Goal: Task Accomplishment & Management: Complete application form

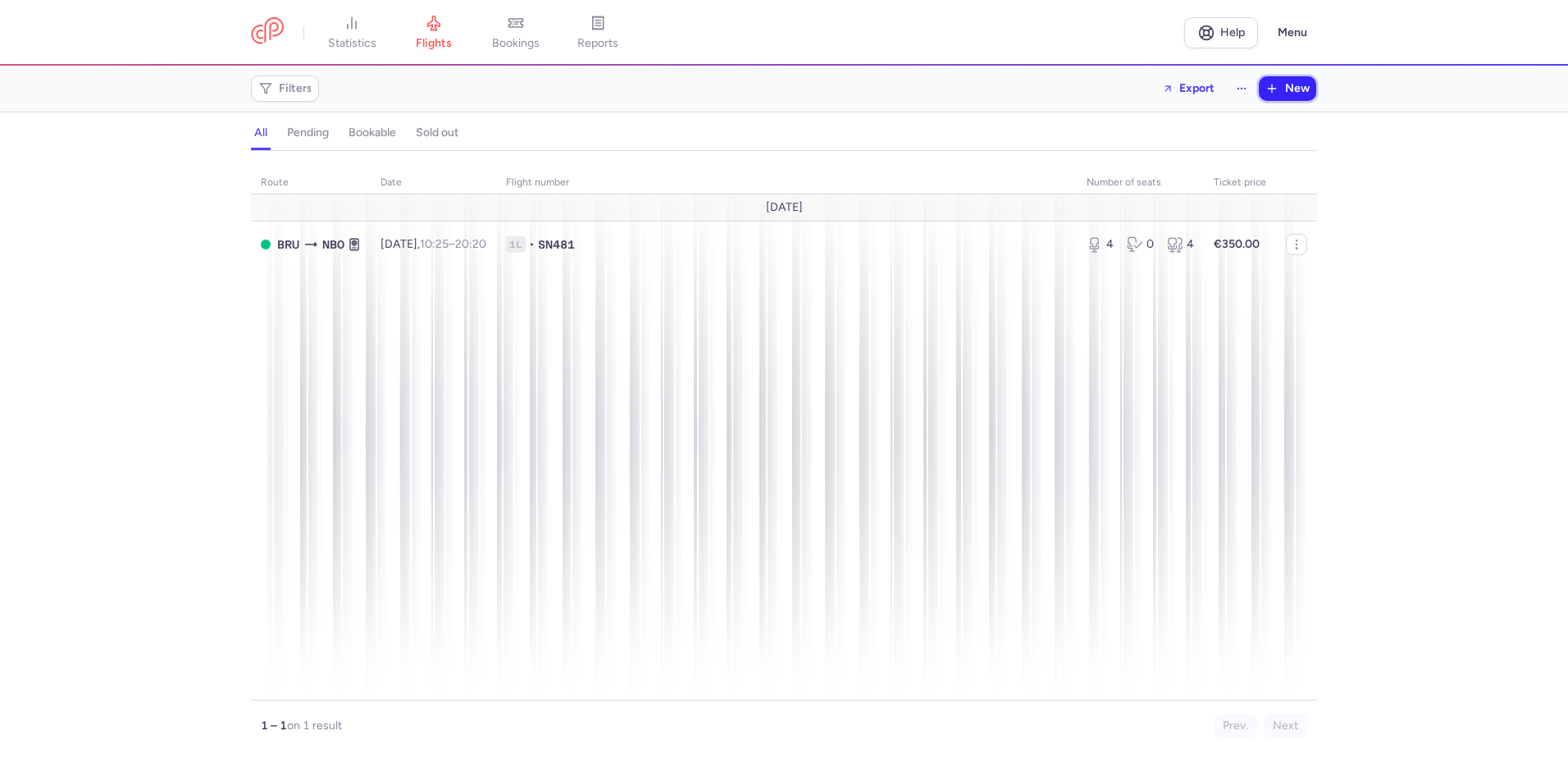
click at [1278, 98] on button "New" at bounding box center [1287, 88] width 57 height 25
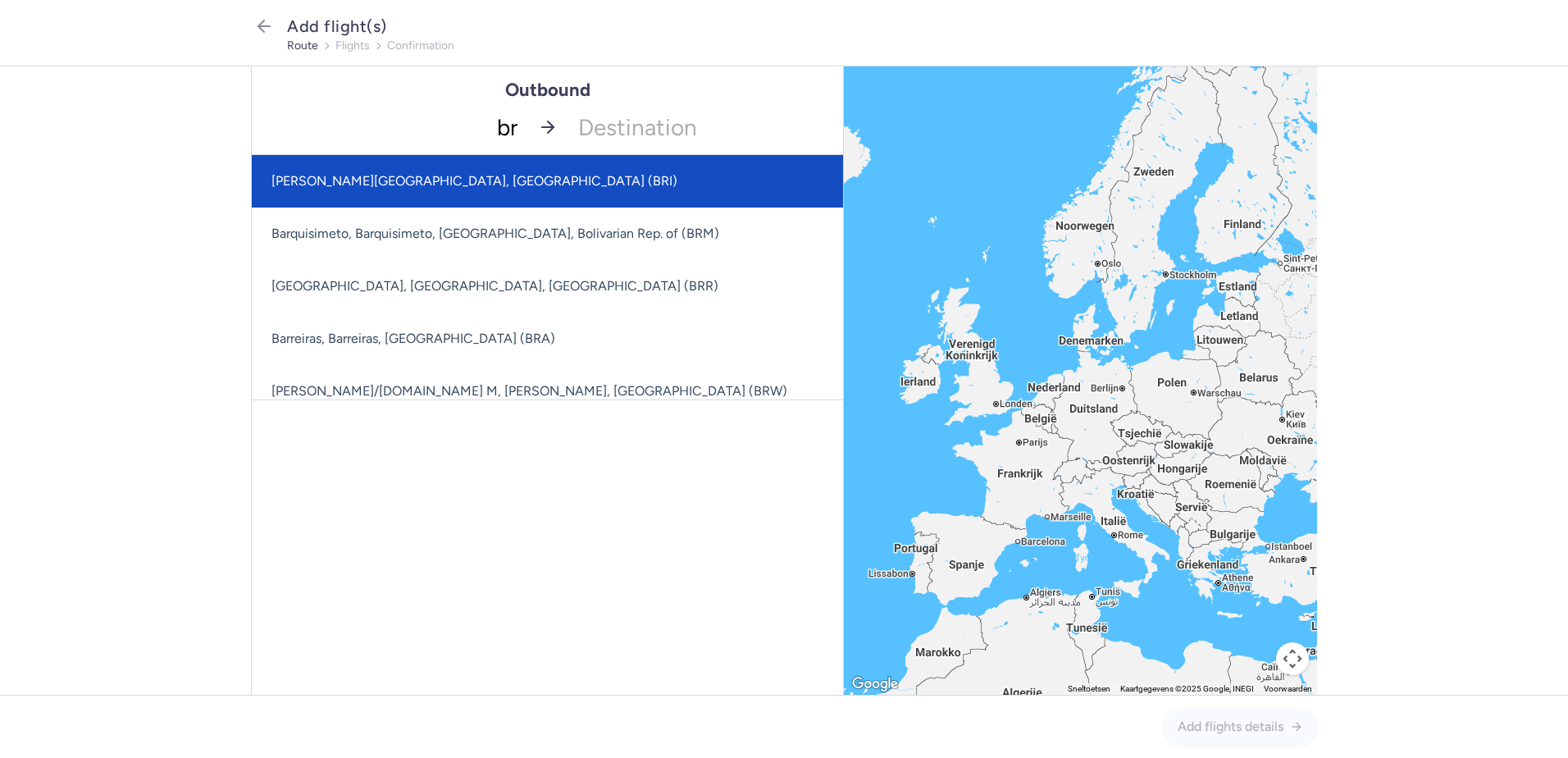
type input "bru"
click at [478, 176] on span "[GEOGRAPHIC_DATA], [GEOGRAPHIC_DATA], [GEOGRAPHIC_DATA] ([GEOGRAPHIC_DATA])" at bounding box center [549, 180] width 555 height 15
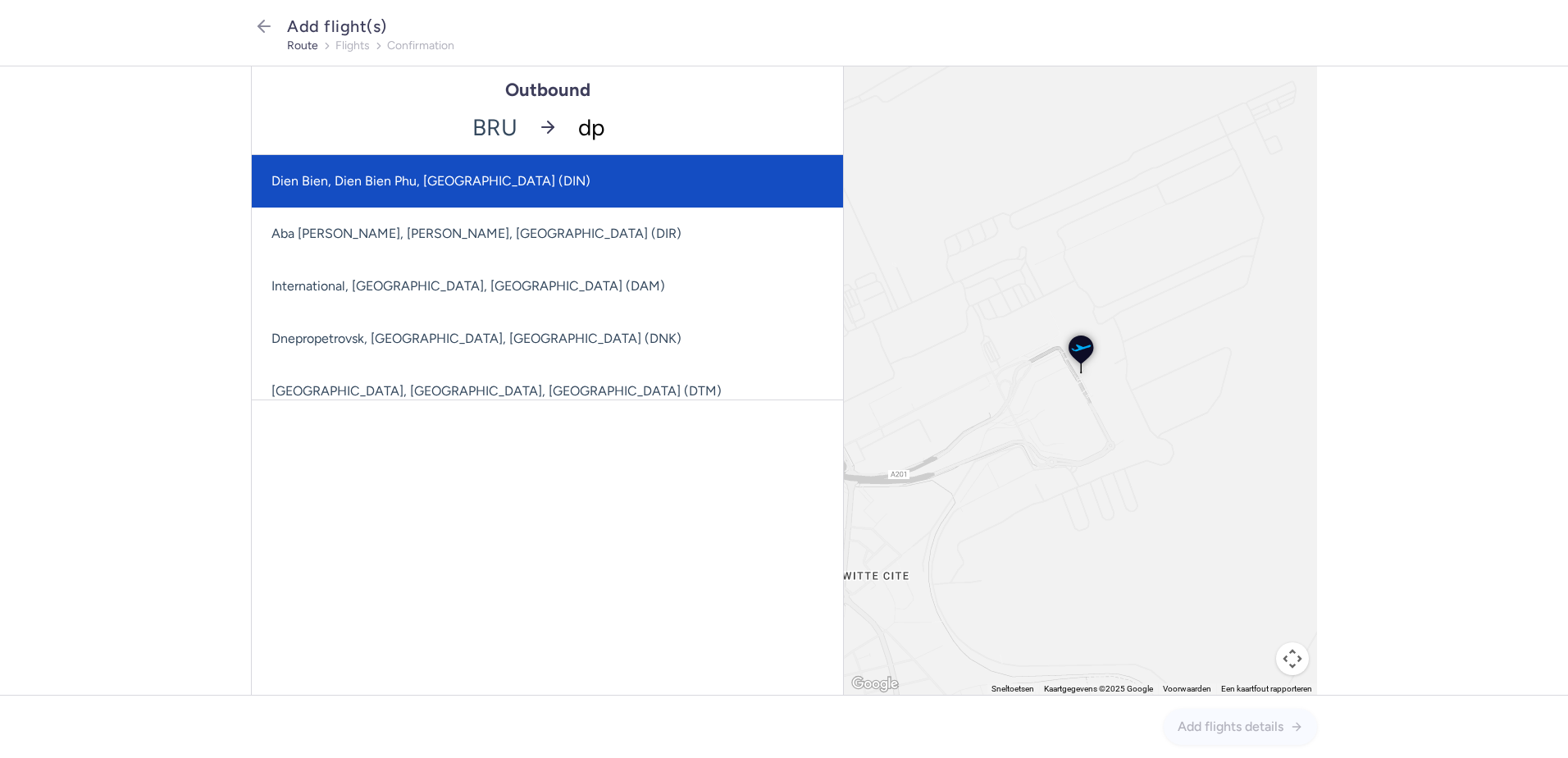
type input "dps"
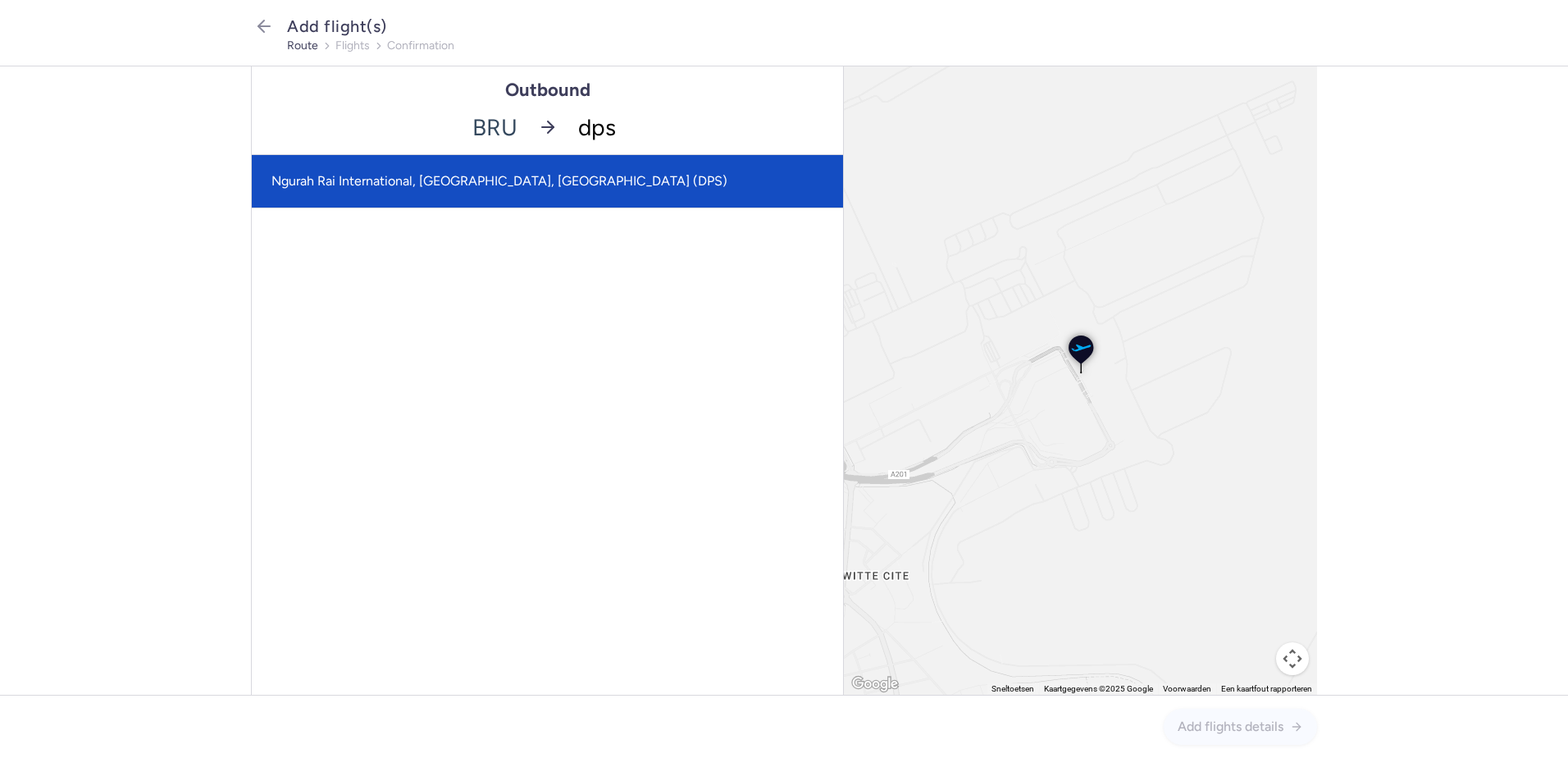
click at [617, 173] on span "Ngurah Rai International, [GEOGRAPHIC_DATA], [GEOGRAPHIC_DATA] (DPS)" at bounding box center [548, 180] width 591 height 52
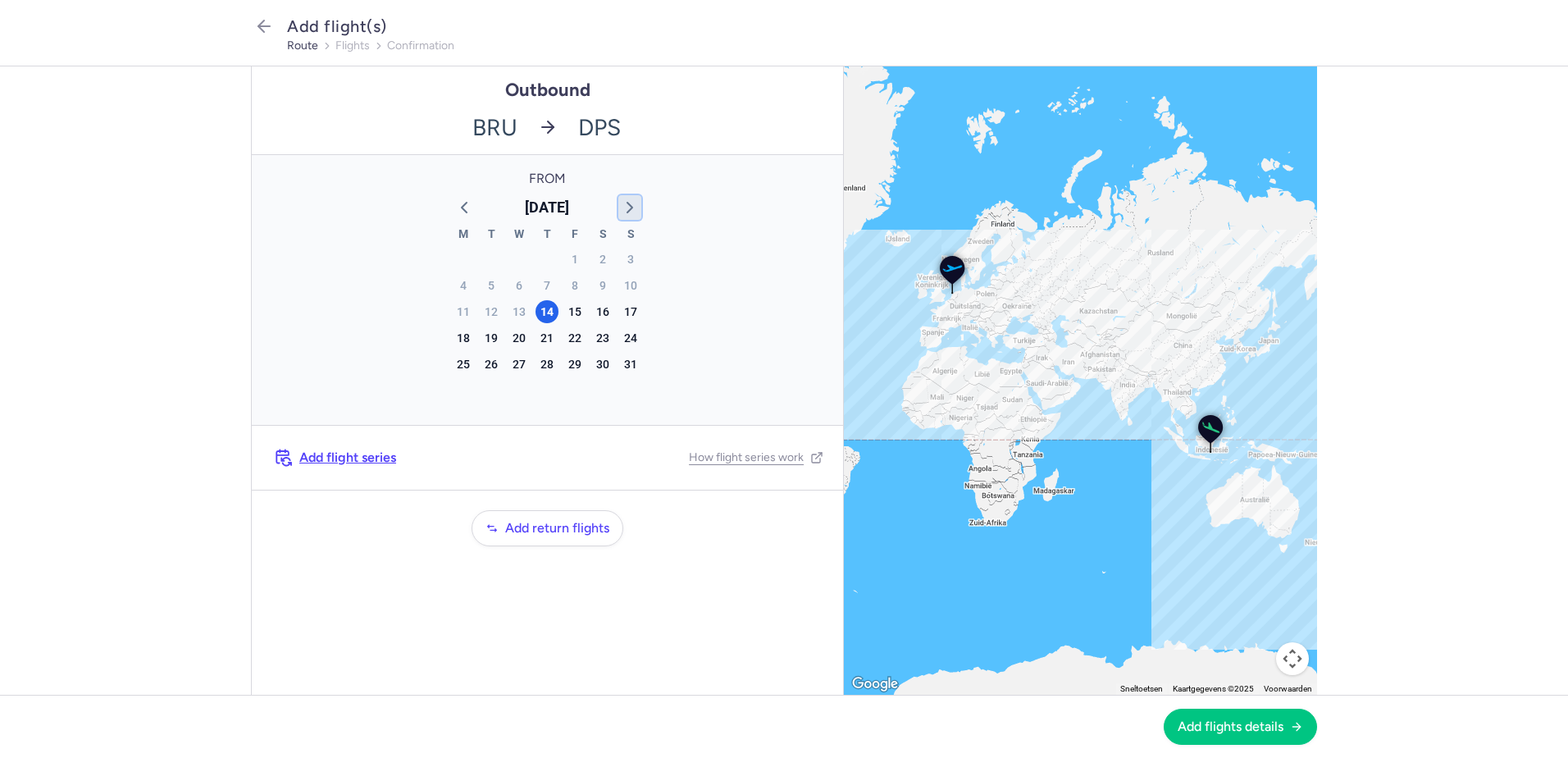
click at [637, 208] on icon "button" at bounding box center [629, 207] width 20 height 20
click at [544, 285] on div "11" at bounding box center [547, 285] width 23 height 23
click at [1242, 728] on span "Add flights details" at bounding box center [1230, 726] width 106 height 15
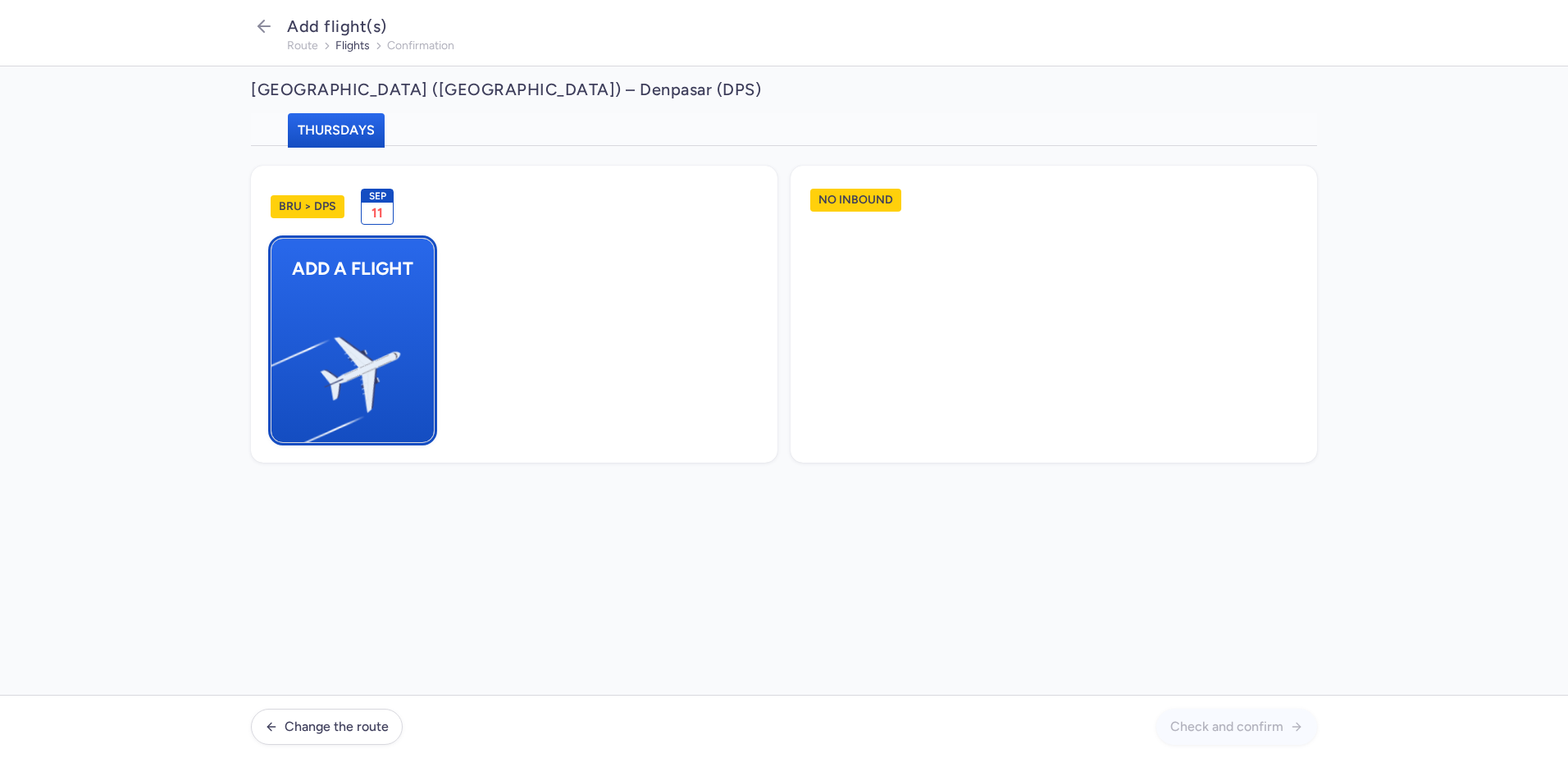
click at [387, 384] on img "button" at bounding box center [279, 367] width 277 height 254
select select "23"
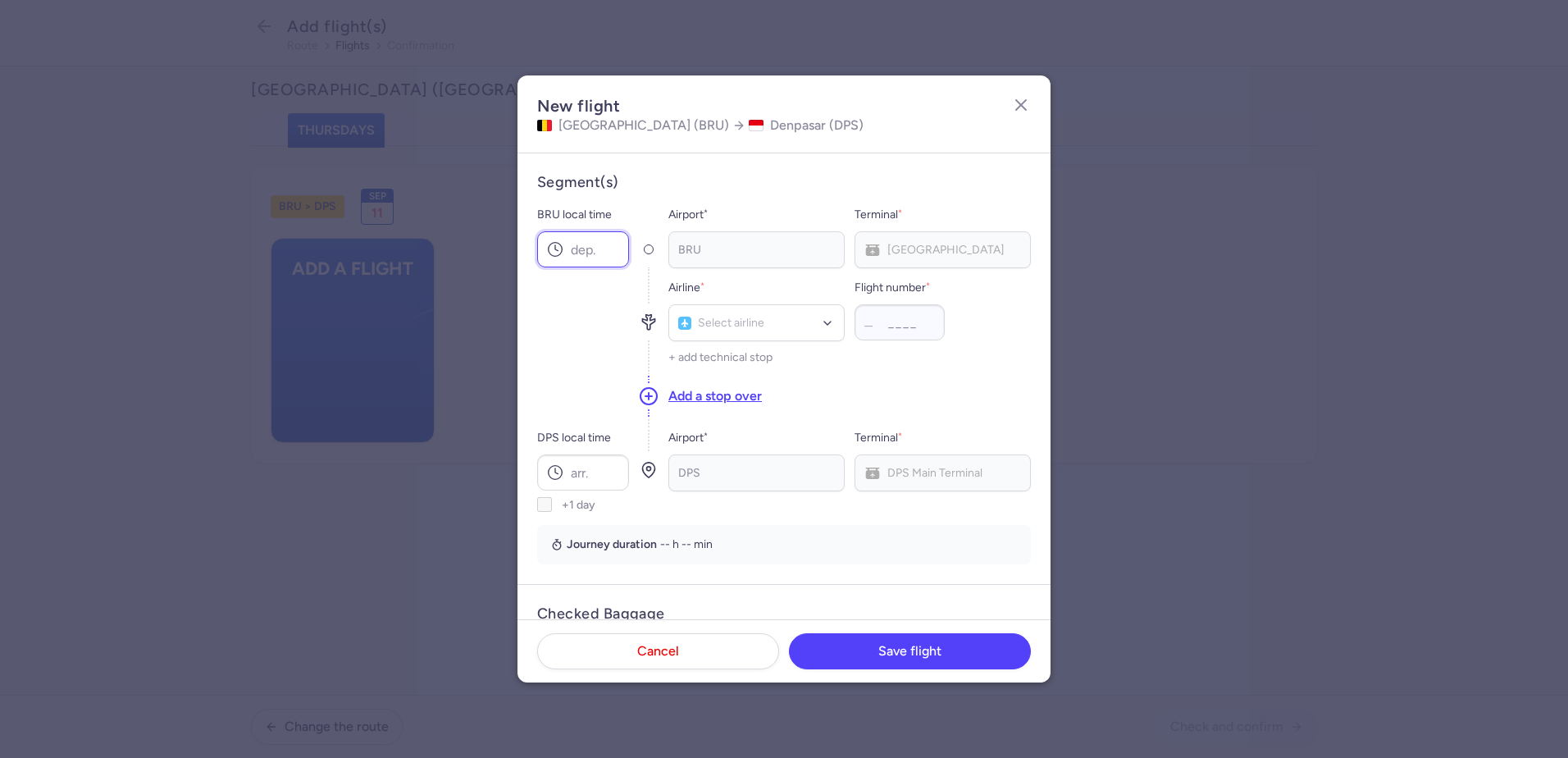
click at [573, 238] on input "BRU local time" at bounding box center [583, 250] width 91 height 36
type input "18:50"
click at [598, 467] on input "DPS local time" at bounding box center [583, 473] width 91 height 36
click at [587, 478] on input "DPS local time" at bounding box center [583, 473] width 91 height 36
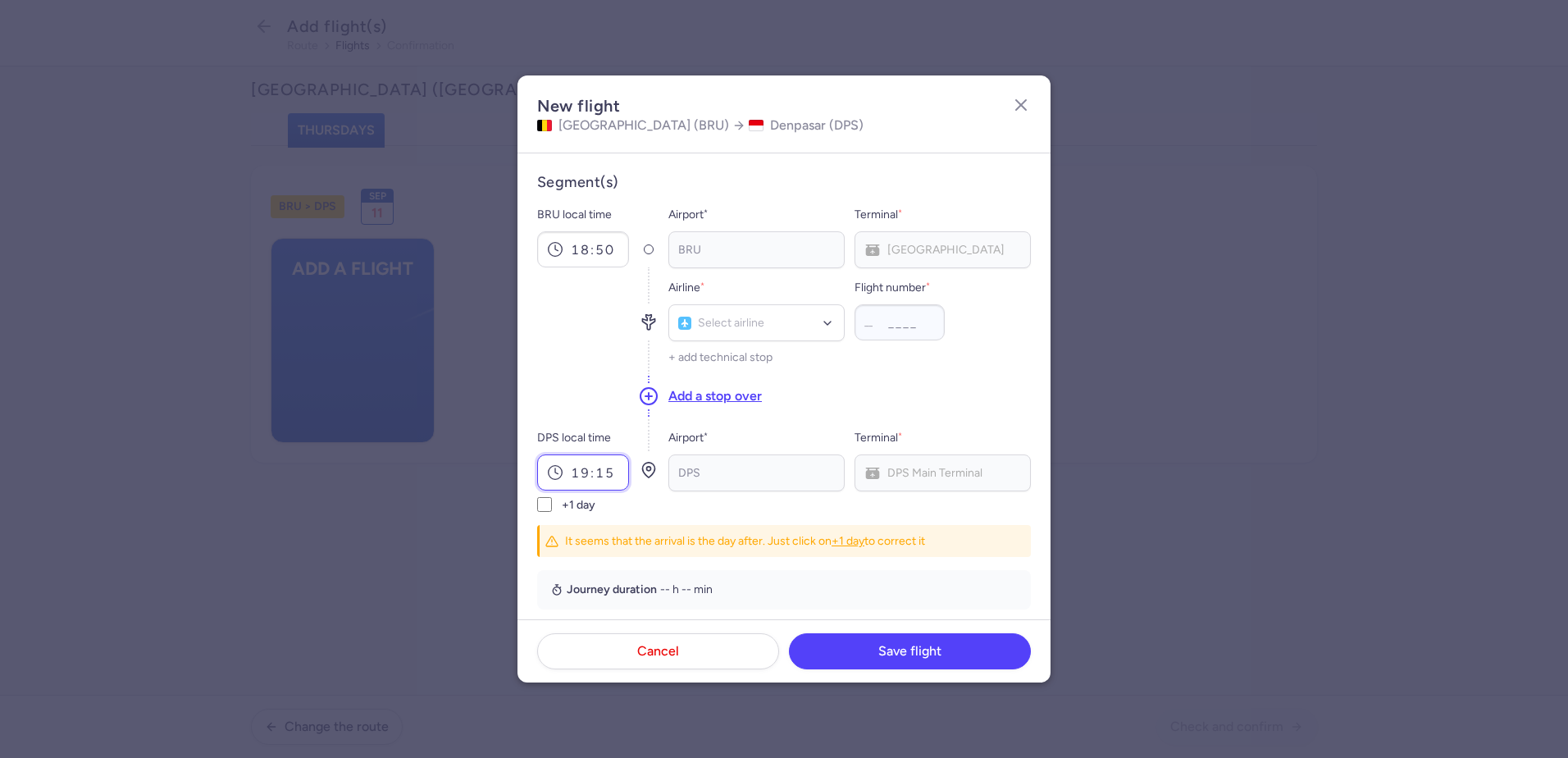
type input "19:15"
click at [546, 507] on input "+1 day" at bounding box center [544, 504] width 15 height 15
checkbox input "true"
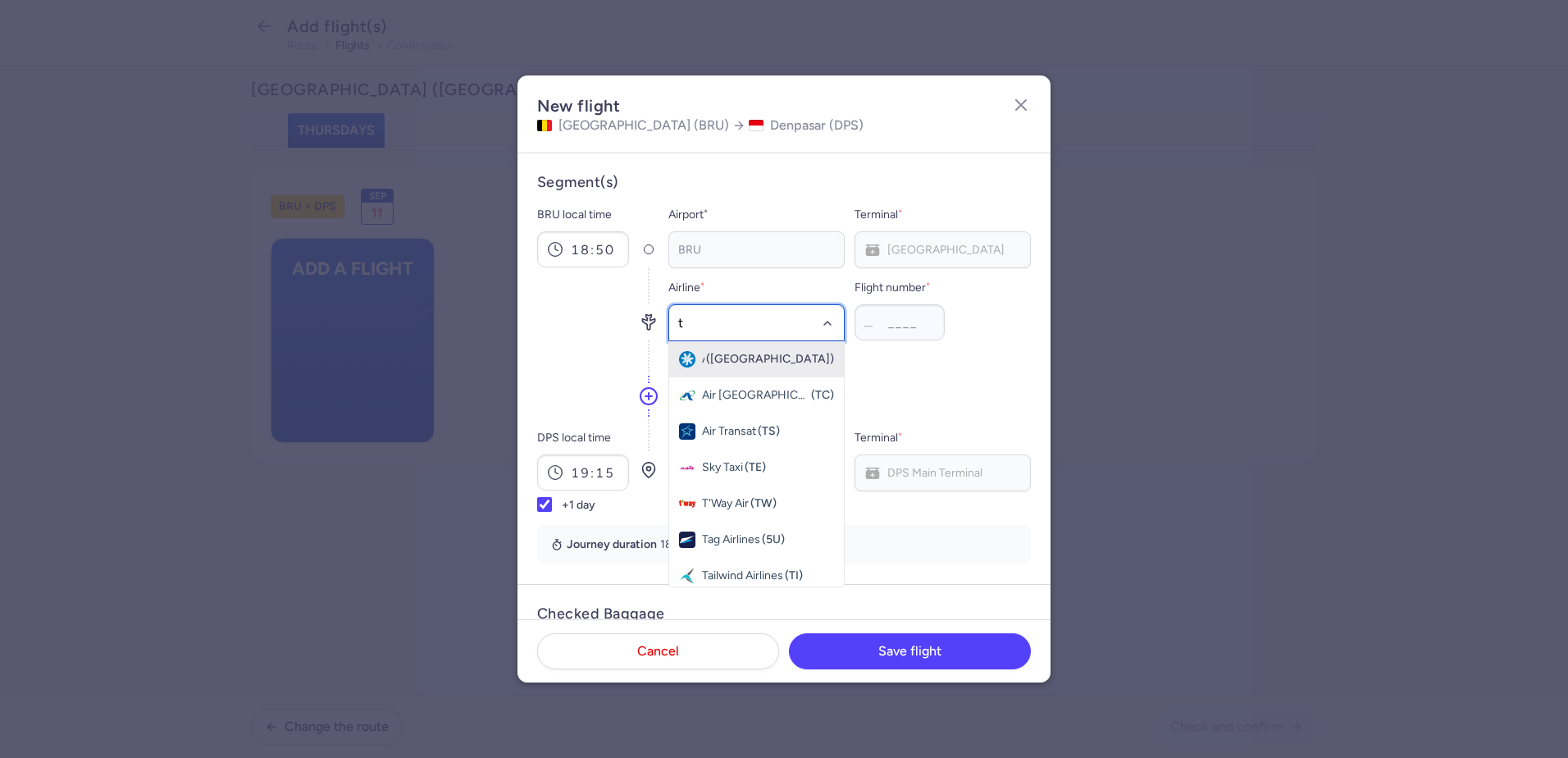
type input "tk"
click at [741, 360] on span "Turkish Airlines" at bounding box center [740, 359] width 77 height 13
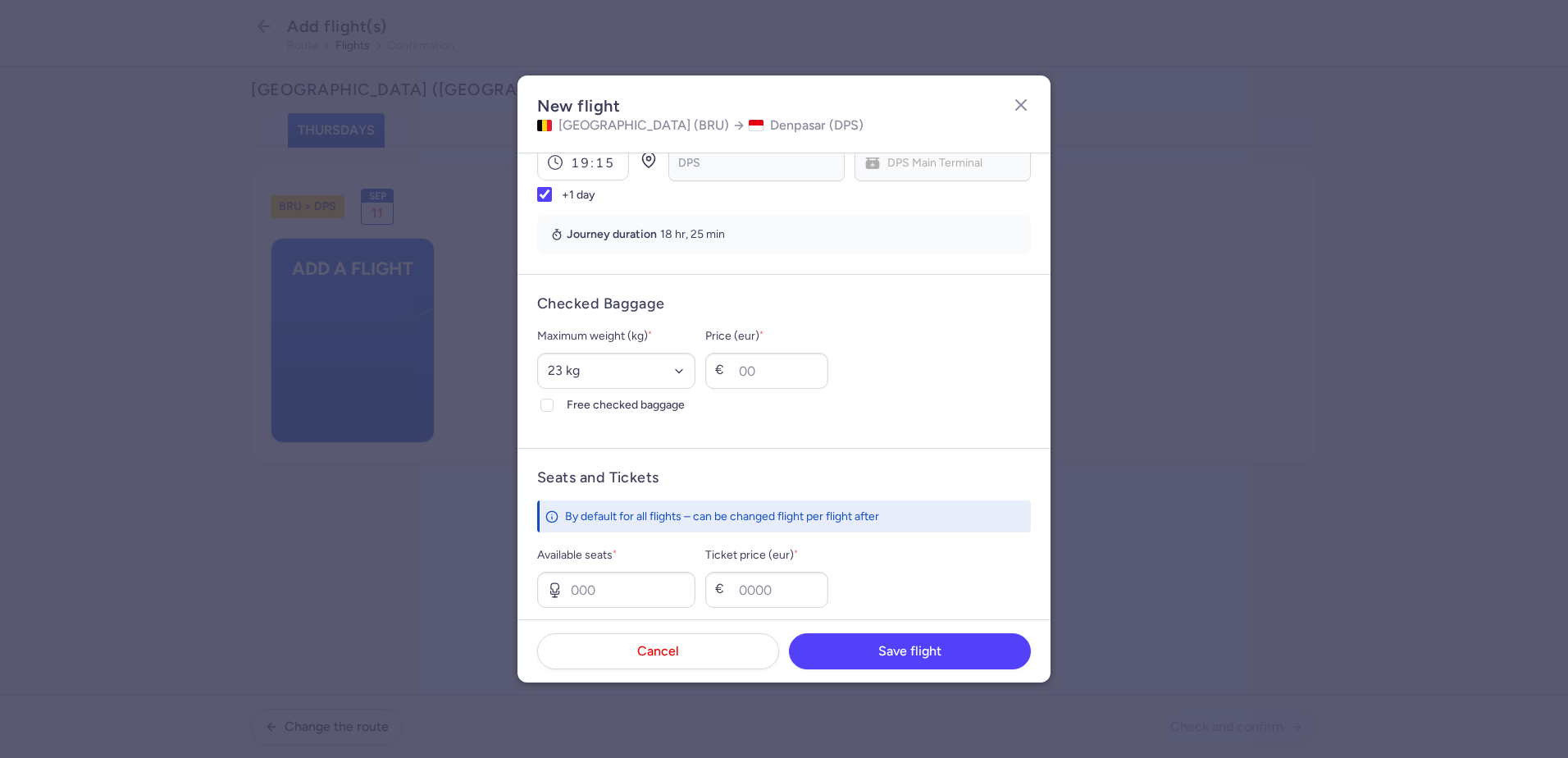
scroll to position [328, 0]
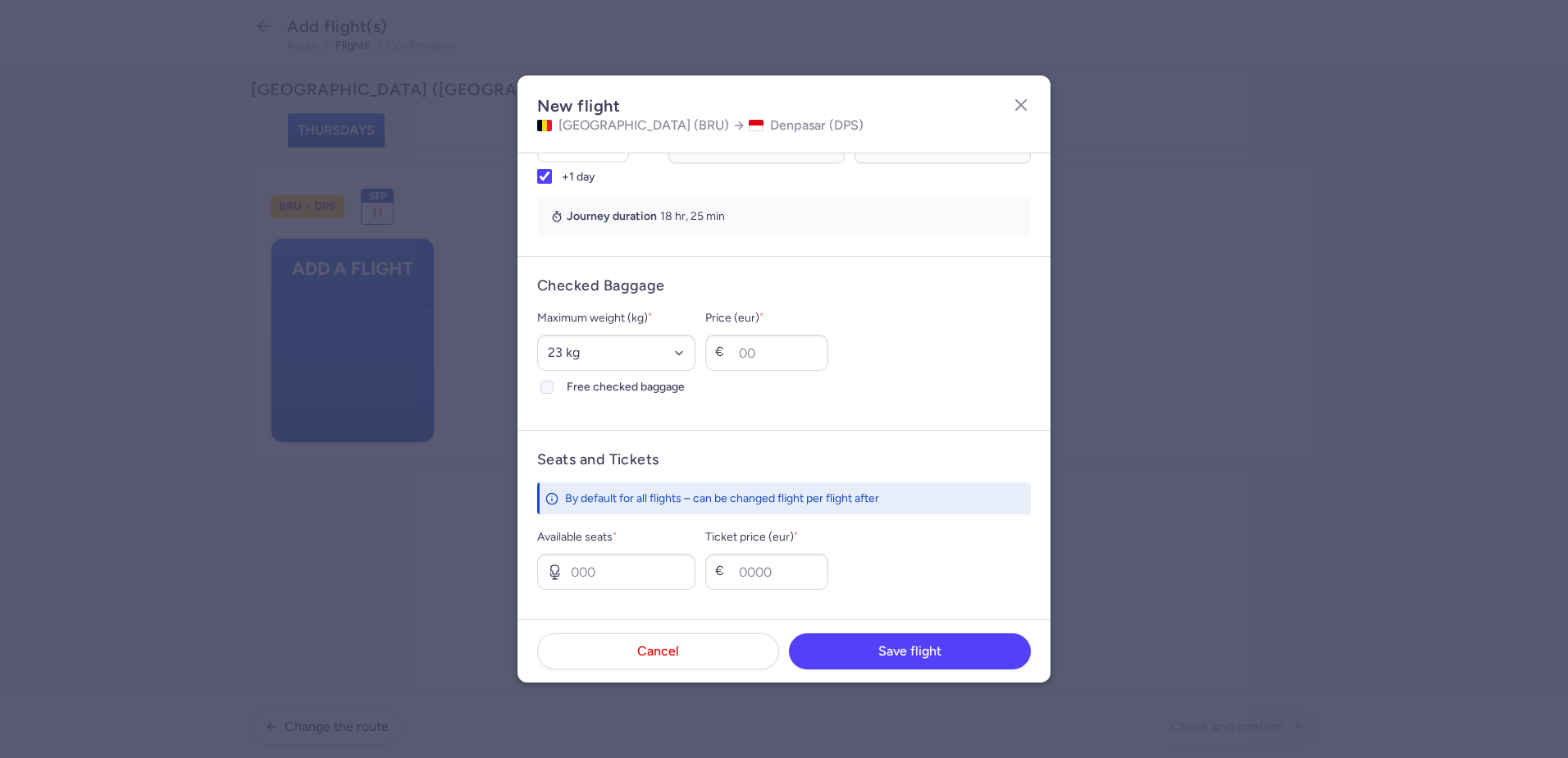
type input "1940"
click at [548, 385] on icon at bounding box center [547, 387] width 10 height 10
click at [548, 385] on input "Free checked baggage" at bounding box center [546, 386] width 13 height 13
checkbox input "true"
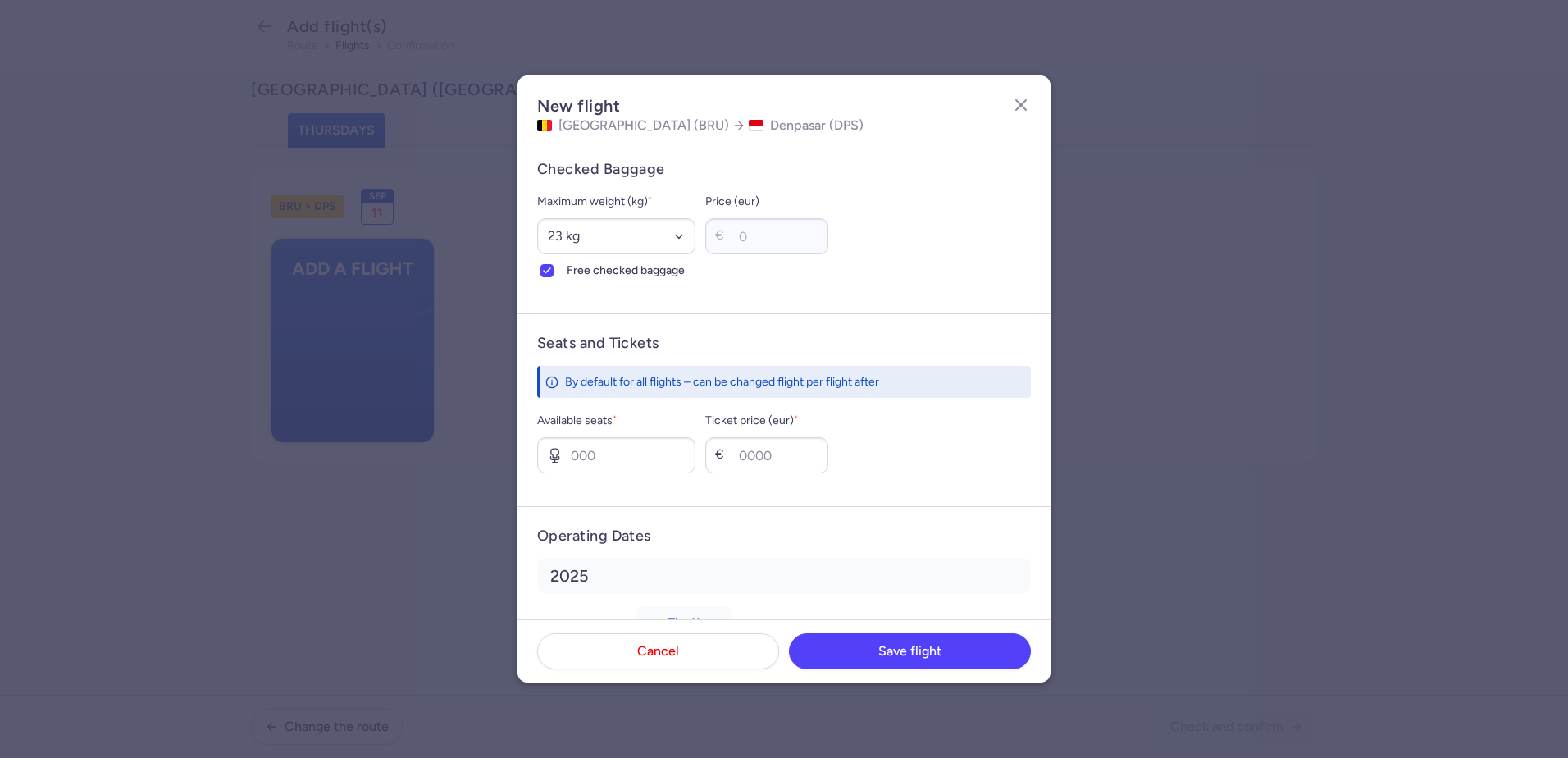
scroll to position [492, 0]
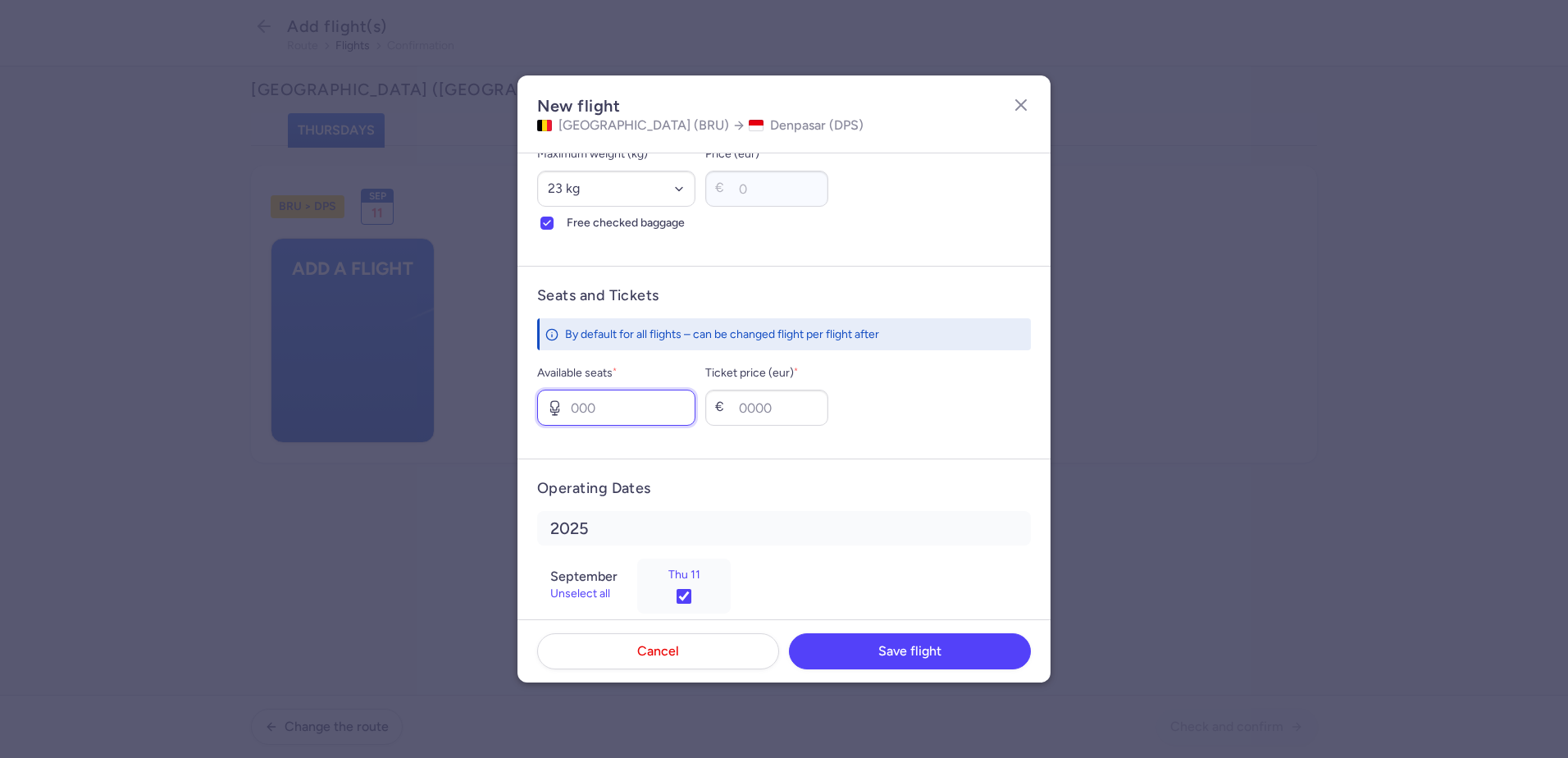
click at [655, 414] on input "Available seats *" at bounding box center [616, 408] width 158 height 36
type input "3"
click at [813, 402] on input "Ticket price (eur) *" at bounding box center [766, 408] width 123 height 36
click at [776, 410] on input "Ticket price (eur) *" at bounding box center [766, 408] width 123 height 36
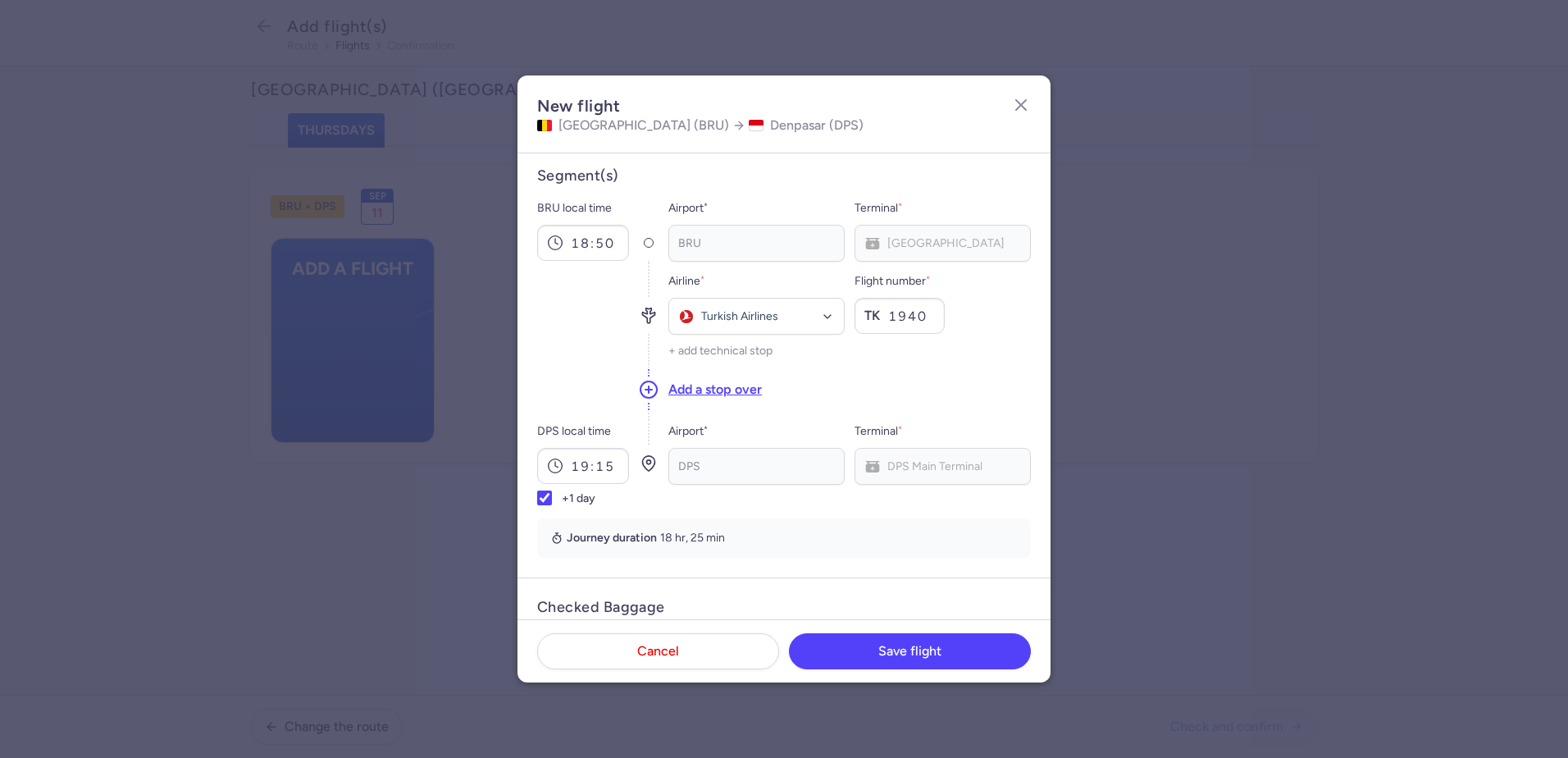
scroll to position [0, 0]
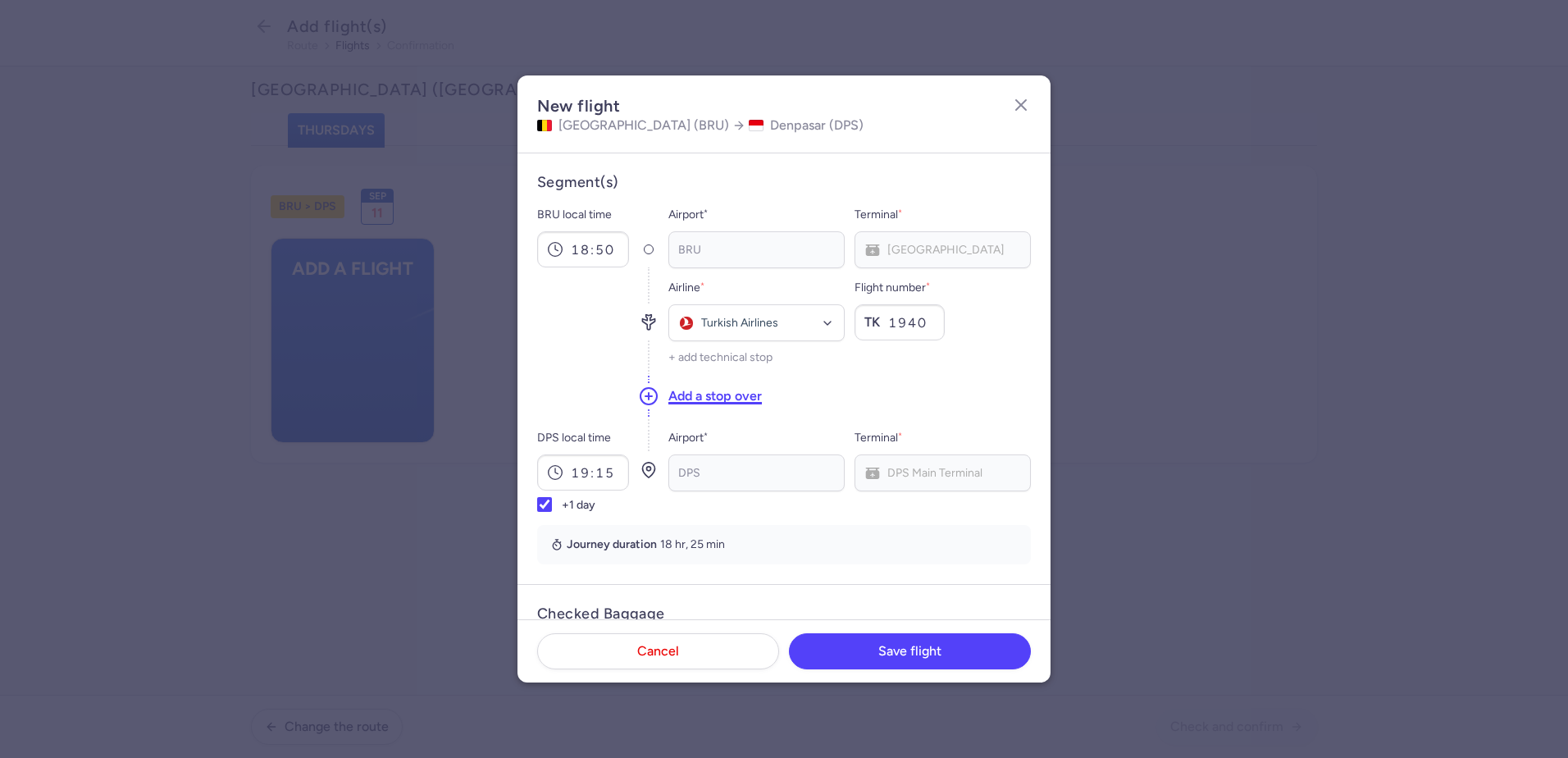
type input "450"
click at [703, 401] on button "Add a stop over" at bounding box center [714, 396] width 93 height 18
checkbox input "false"
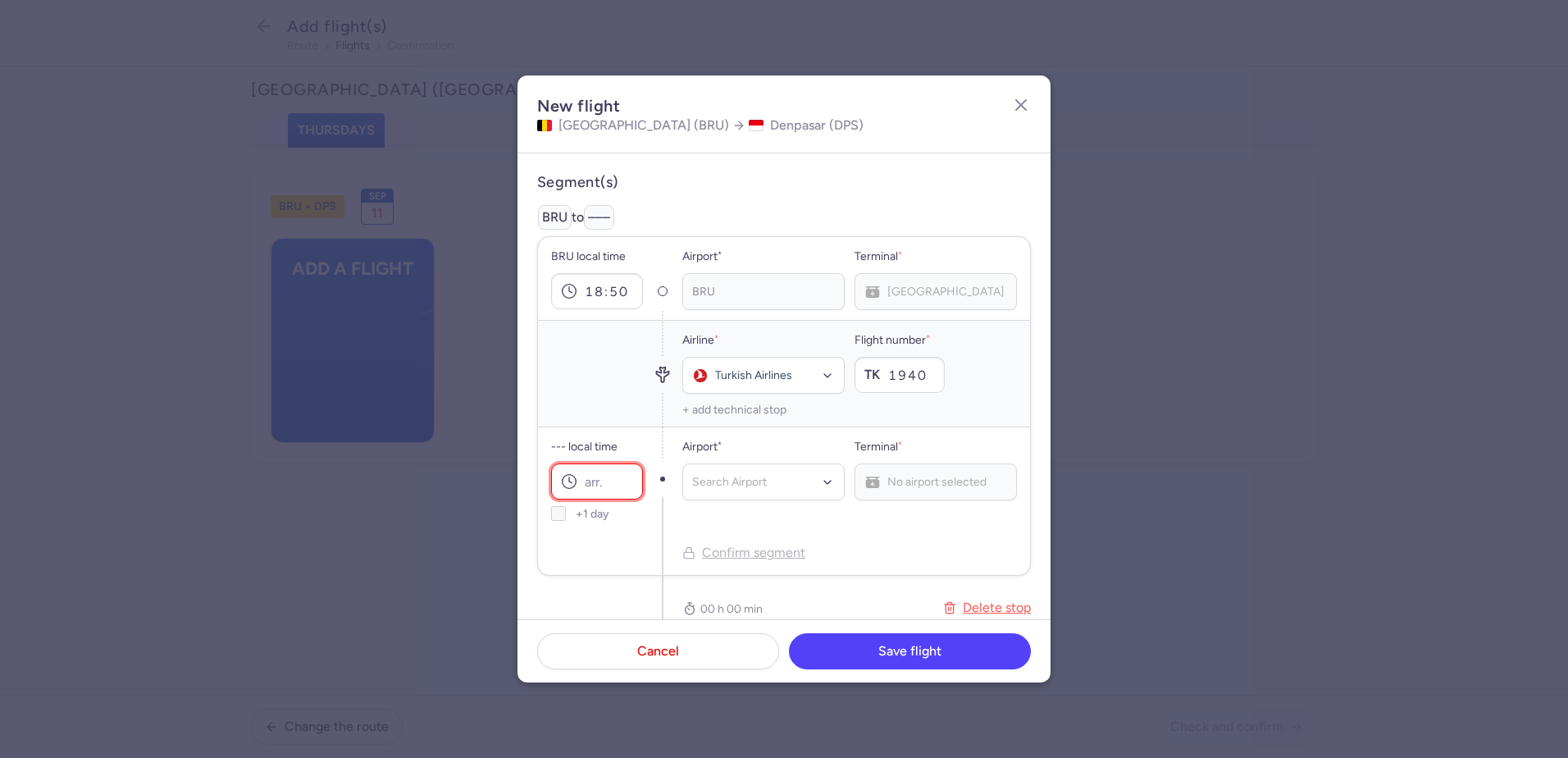
click at [619, 470] on input "--- local time" at bounding box center [596, 481] width 91 height 36
click at [619, 480] on input "--- local time" at bounding box center [596, 481] width 91 height 36
click at [611, 493] on input "--- local time" at bounding box center [596, 481] width 91 height 36
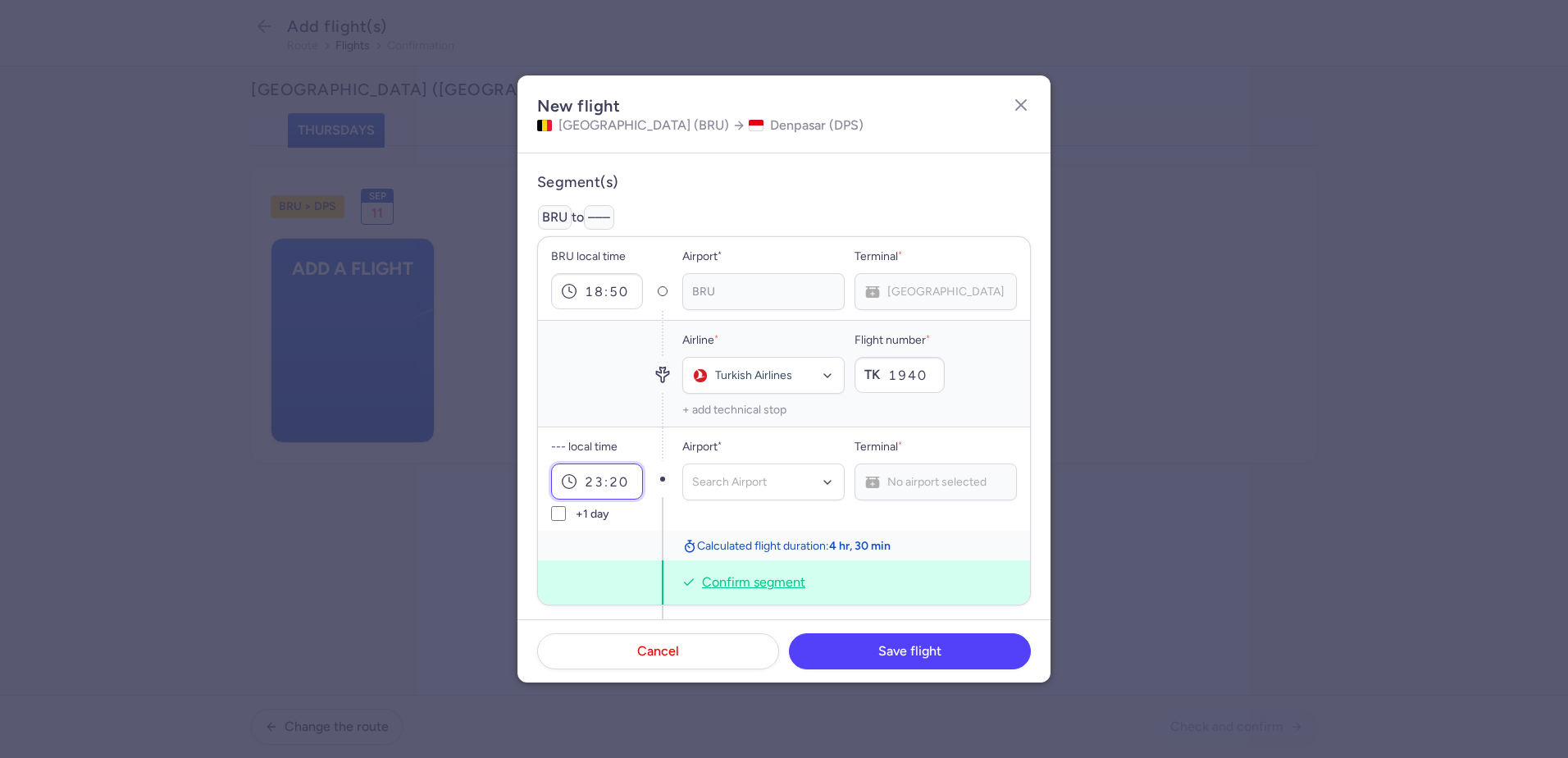
type input "23:20"
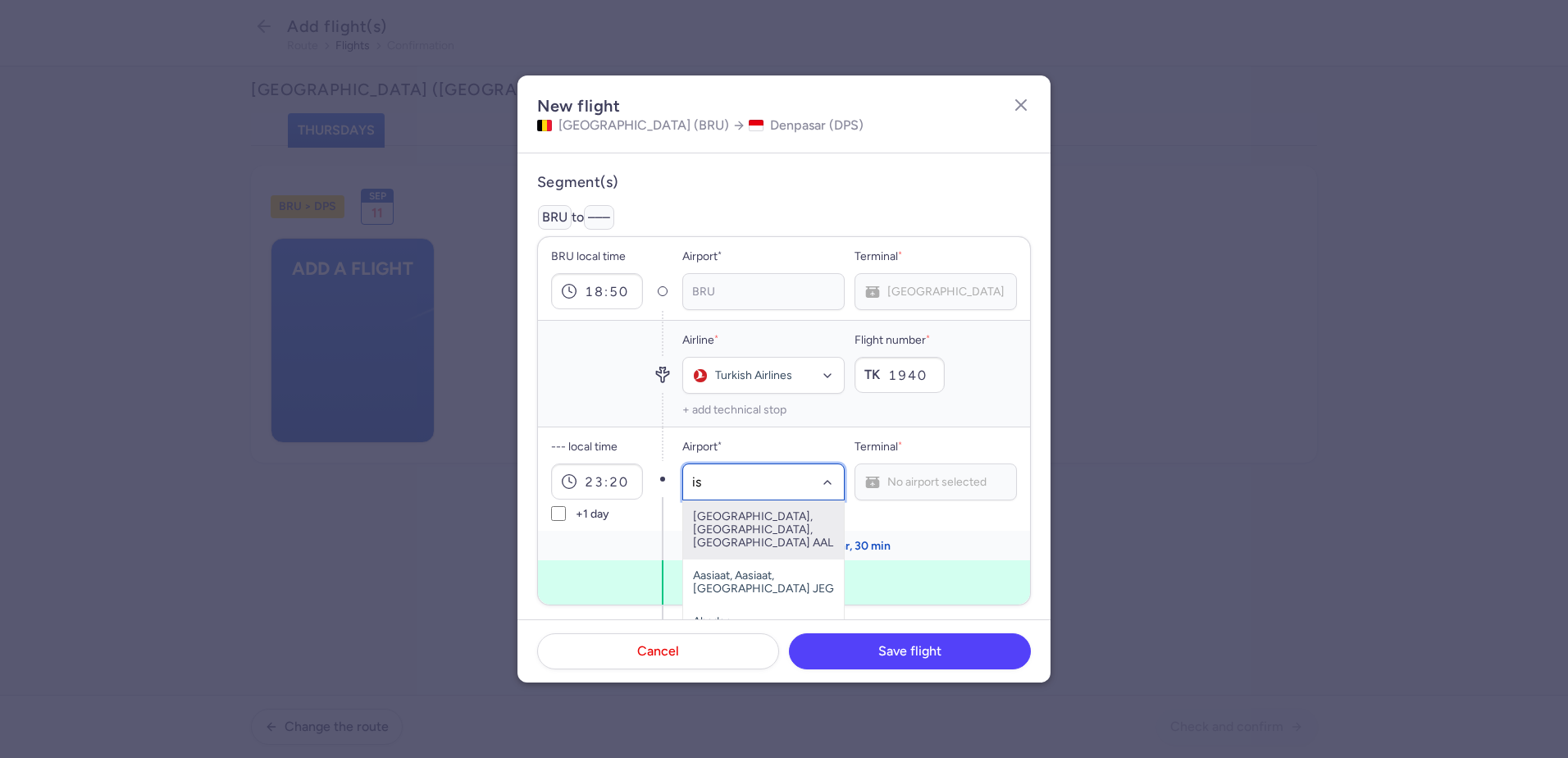
type input "ist"
click at [740, 505] on span "[GEOGRAPHIC_DATA], [GEOGRAPHIC_DATA], [GEOGRAPHIC_DATA] IST" at bounding box center [763, 529] width 161 height 59
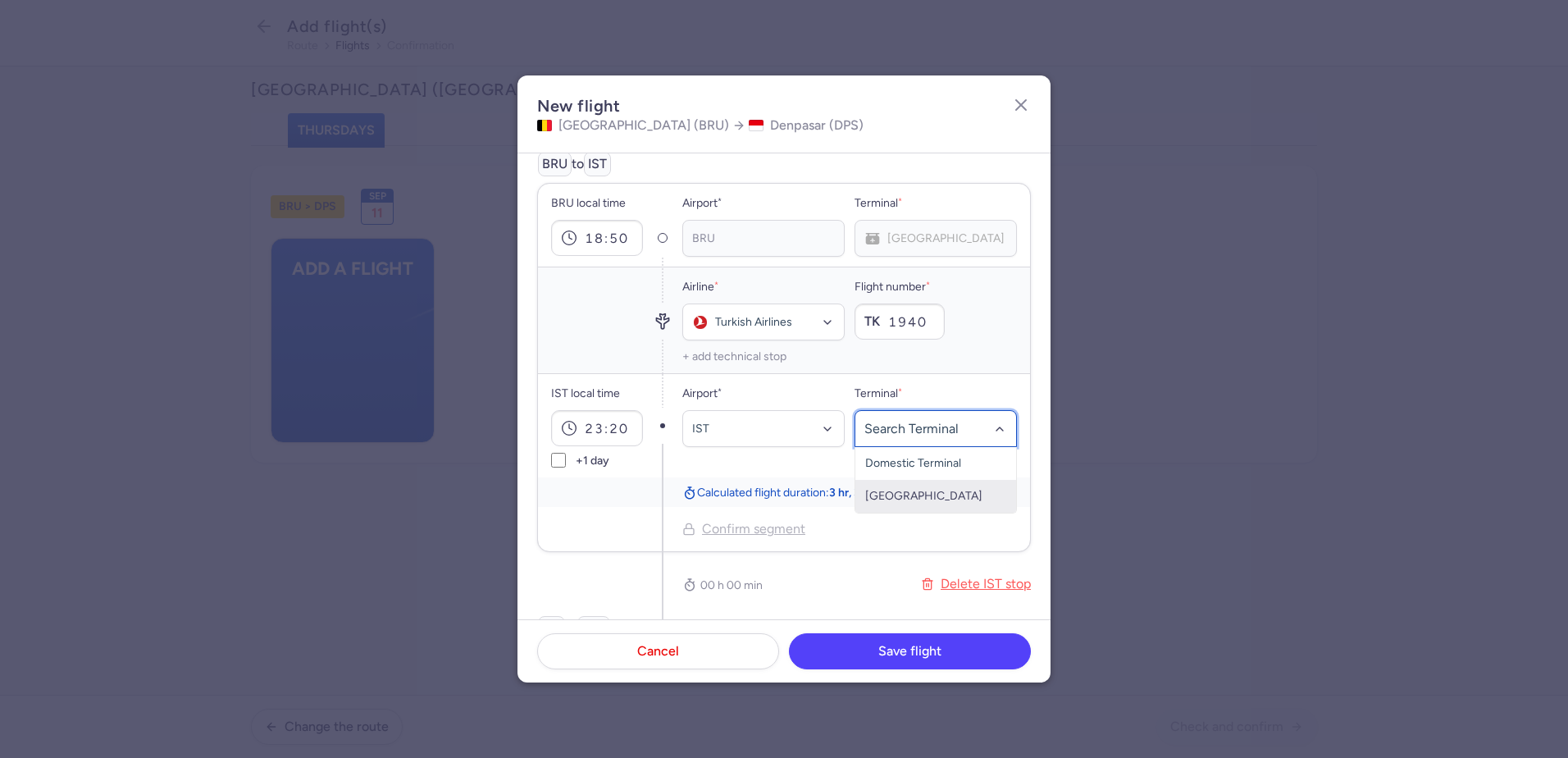
scroll to position [82, 0]
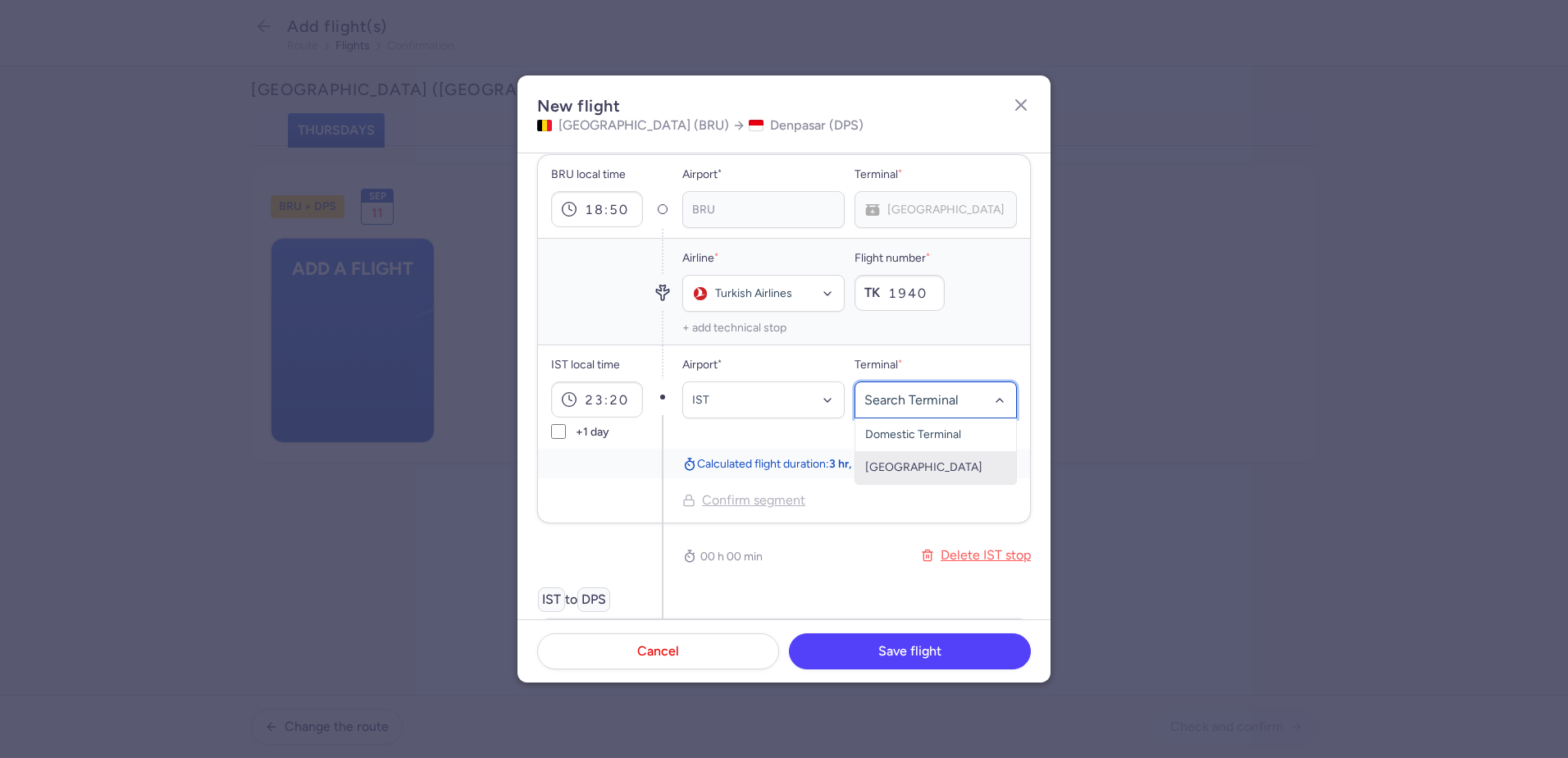
click at [911, 468] on span "[GEOGRAPHIC_DATA]" at bounding box center [923, 467] width 117 height 14
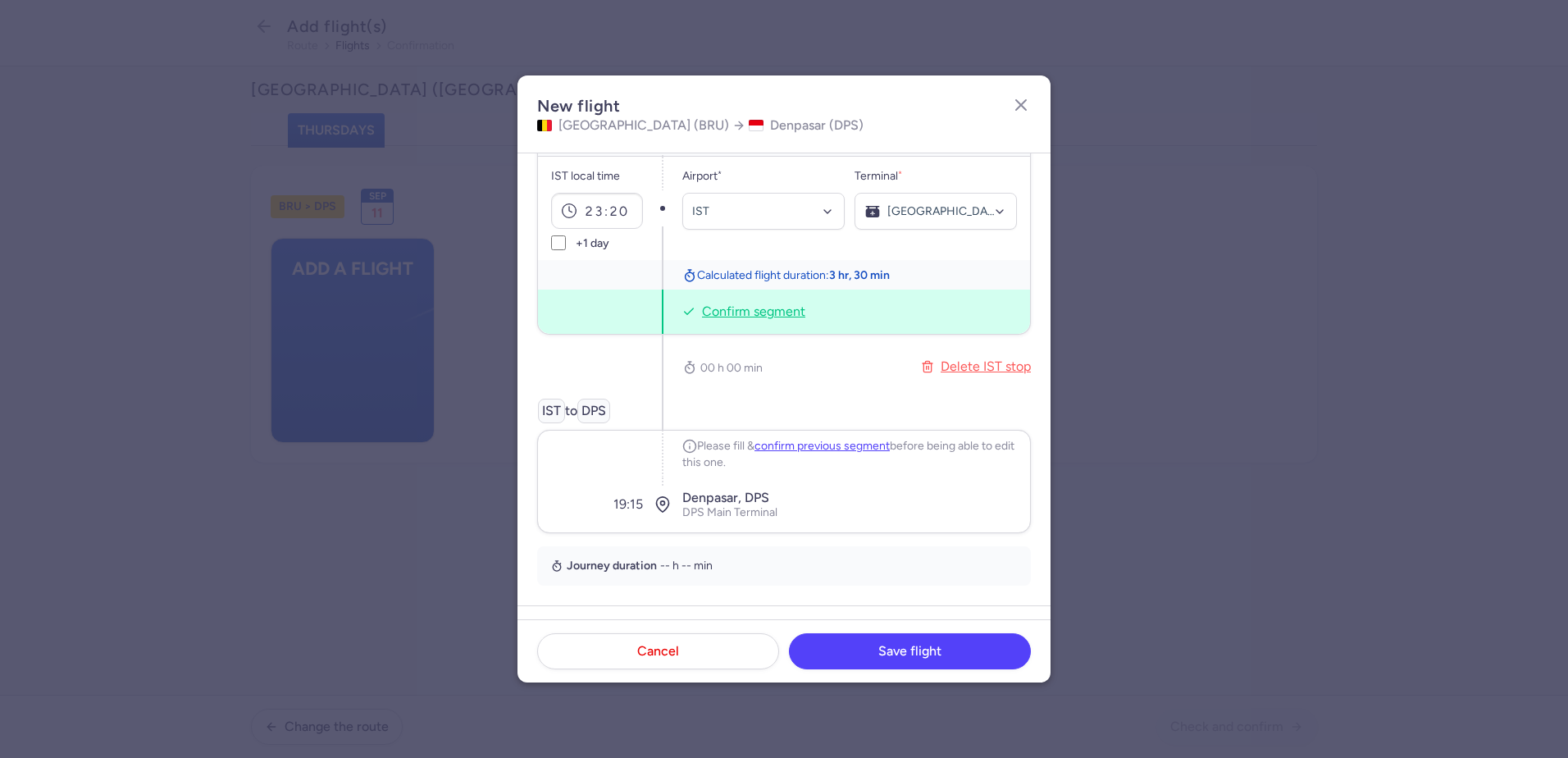
scroll to position [246, 0]
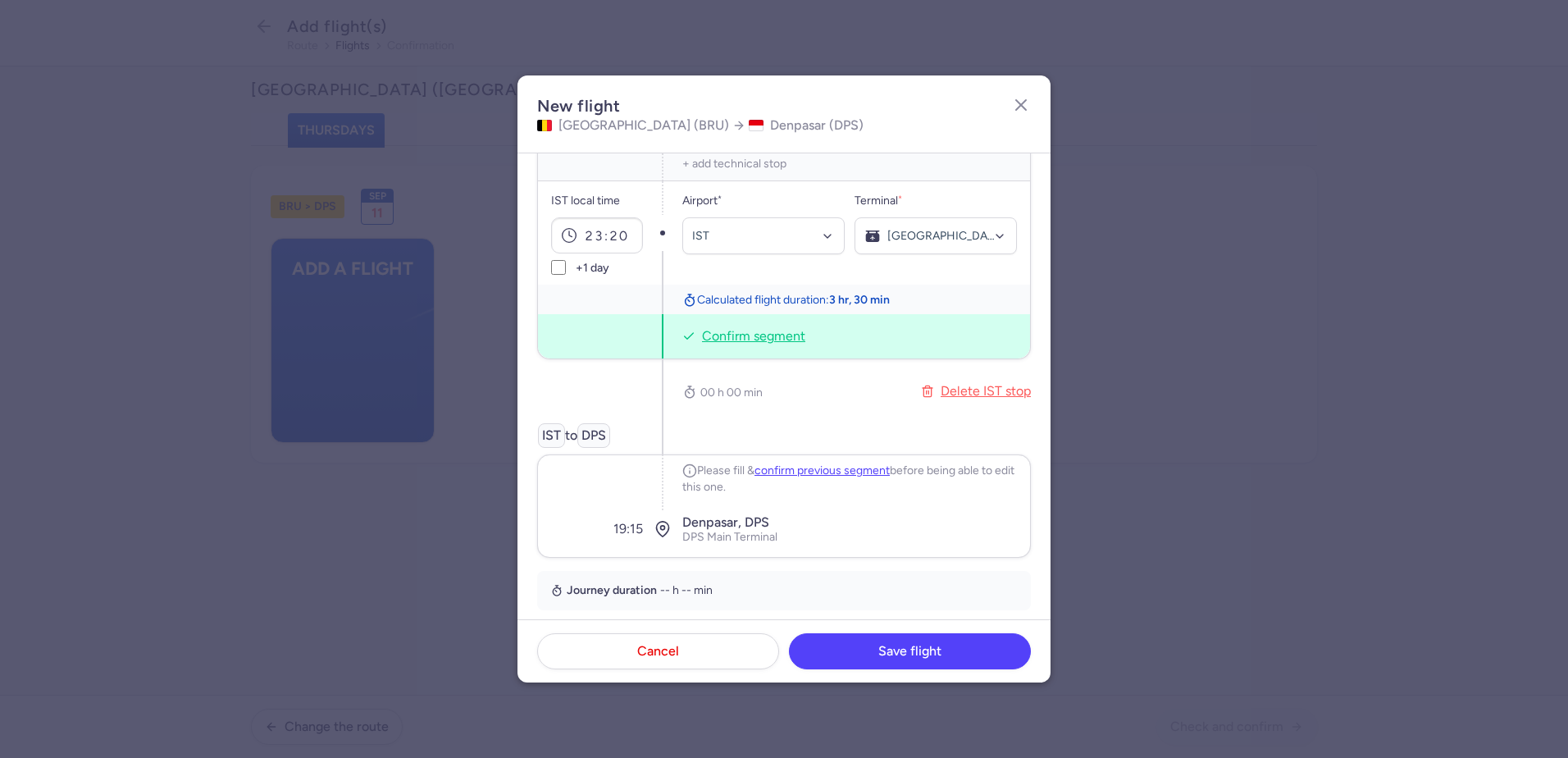
click at [702, 410] on div "00 h 00 min Delete IST stop" at bounding box center [856, 391] width 349 height 64
click at [834, 469] on button "confirm previous segment" at bounding box center [822, 470] width 135 height 13
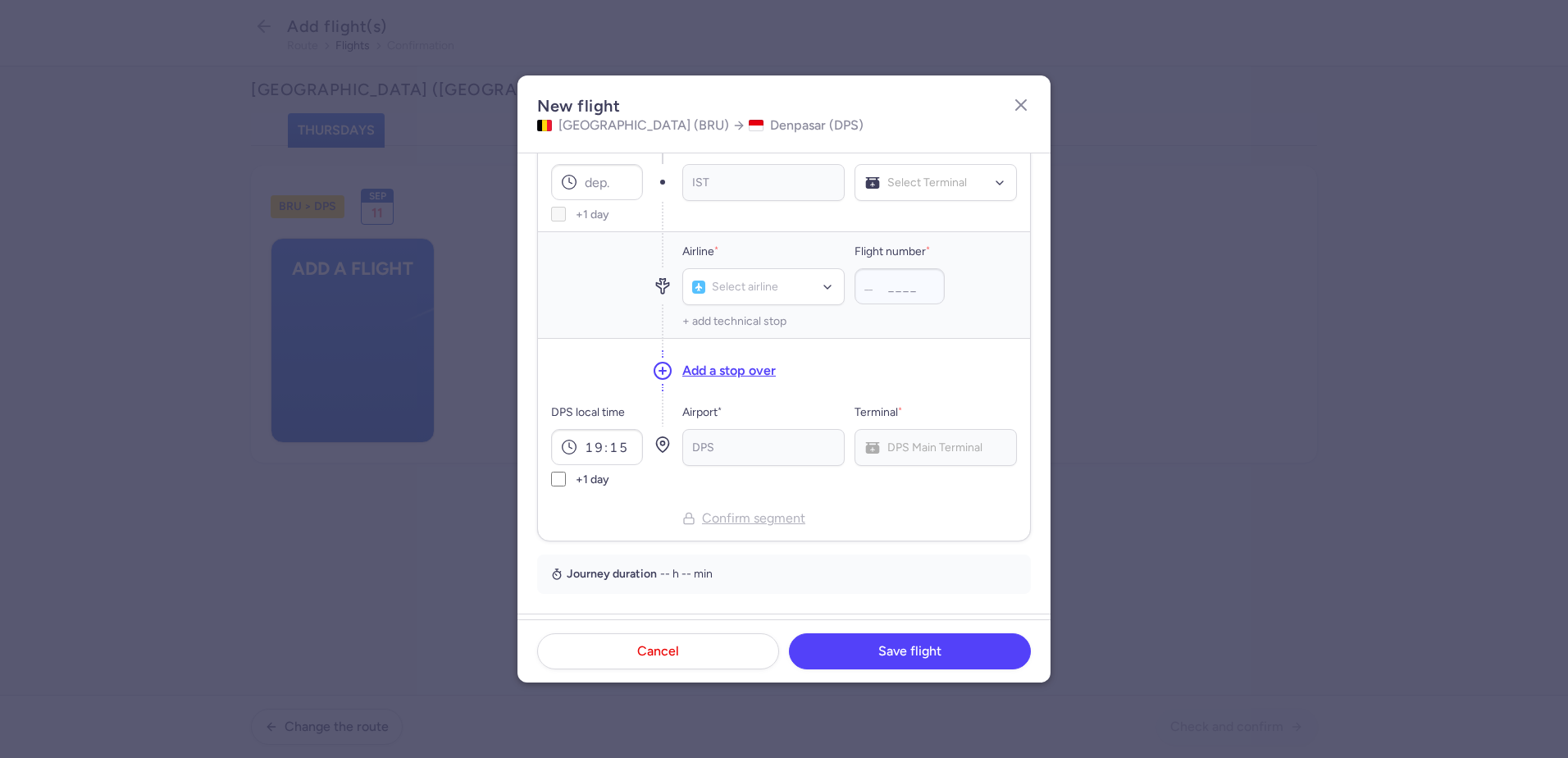
scroll to position [410, 0]
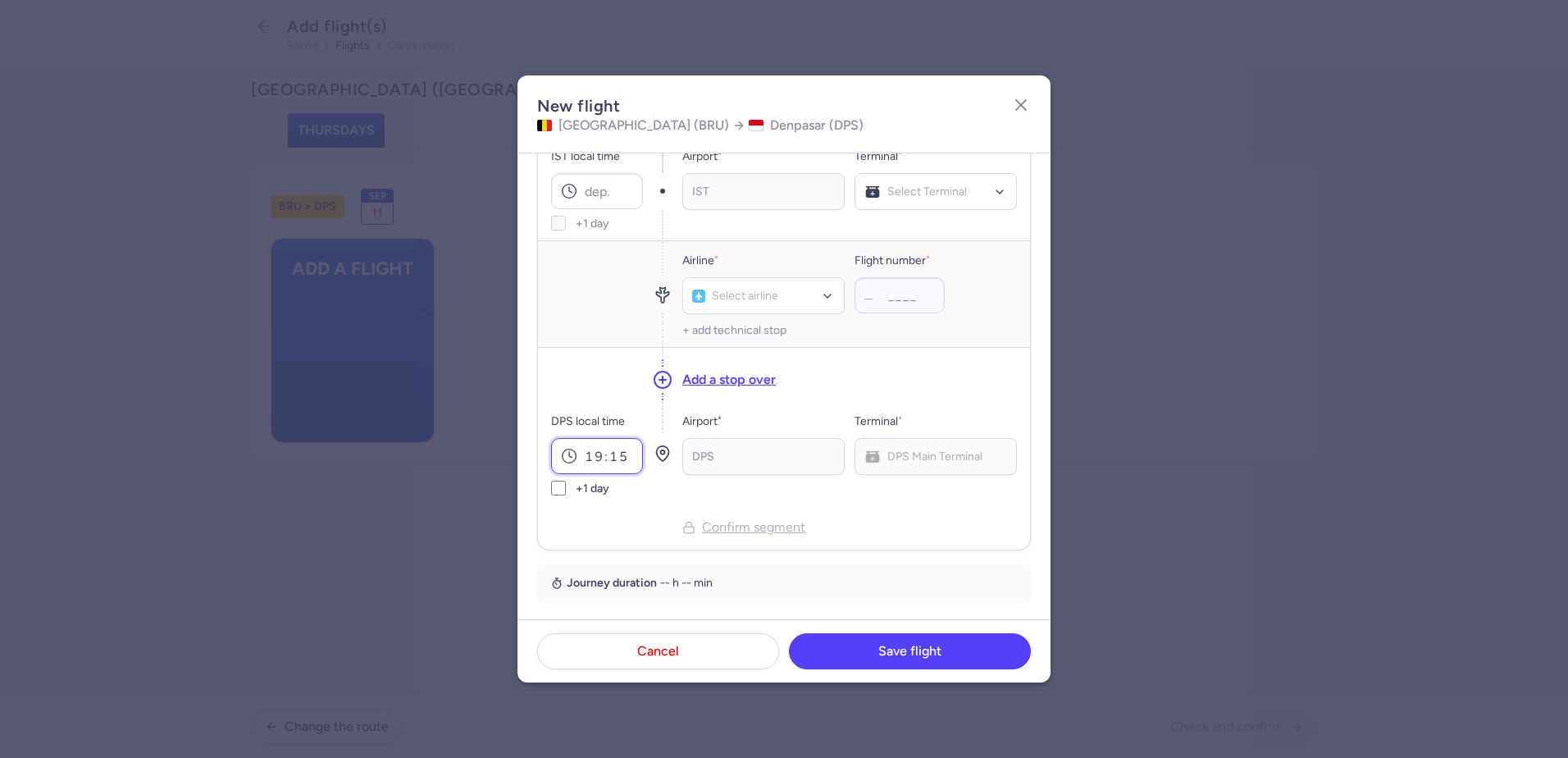
drag, startPoint x: 631, startPoint y: 457, endPoint x: 577, endPoint y: 459, distance: 54.0
click at [577, 459] on div "19:15" at bounding box center [596, 455] width 91 height 36
click at [661, 522] on div at bounding box center [662, 527] width 20 height 44
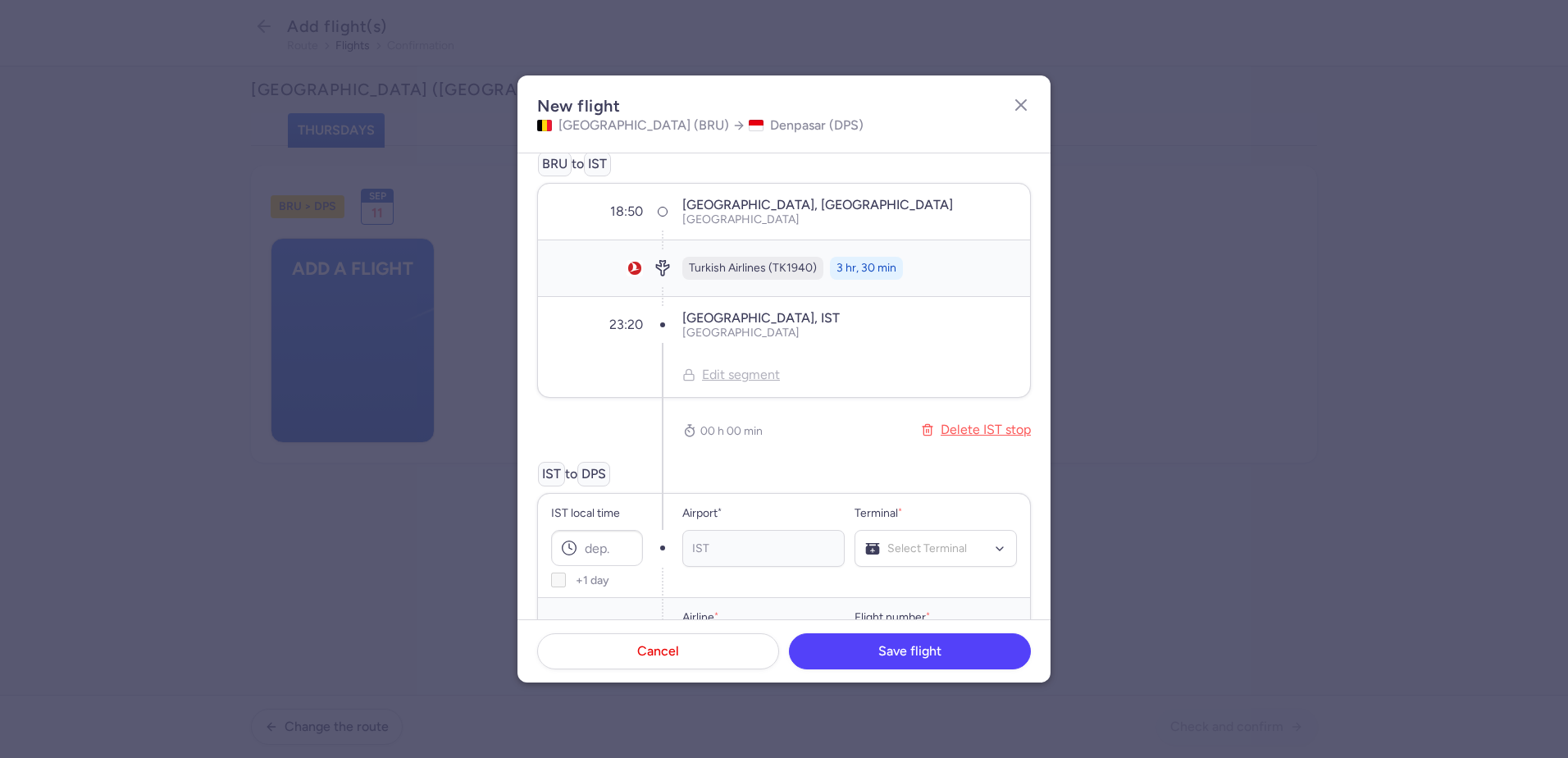
scroll to position [82, 0]
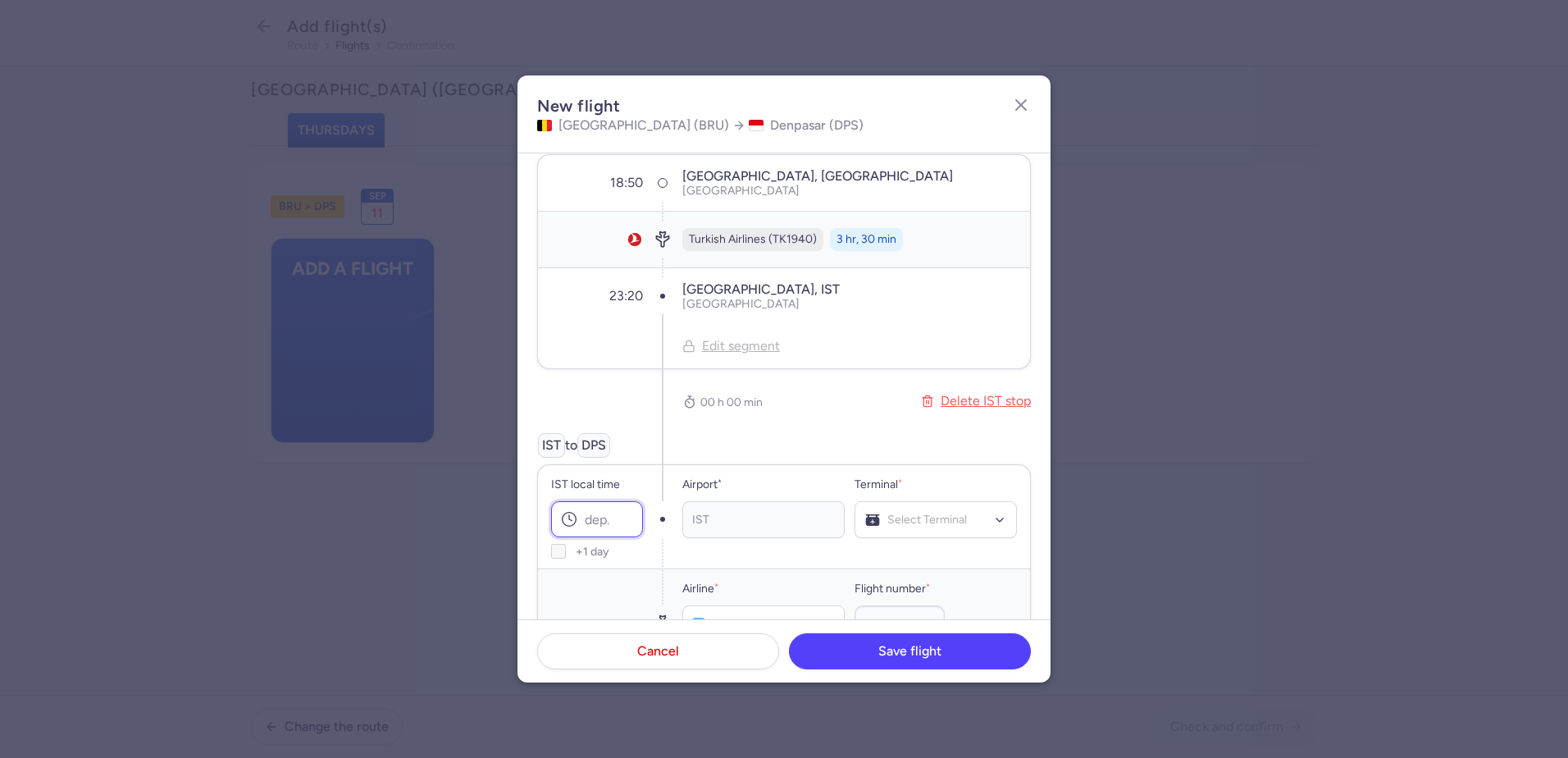
click at [608, 518] on input "IST local time" at bounding box center [596, 519] width 91 height 36
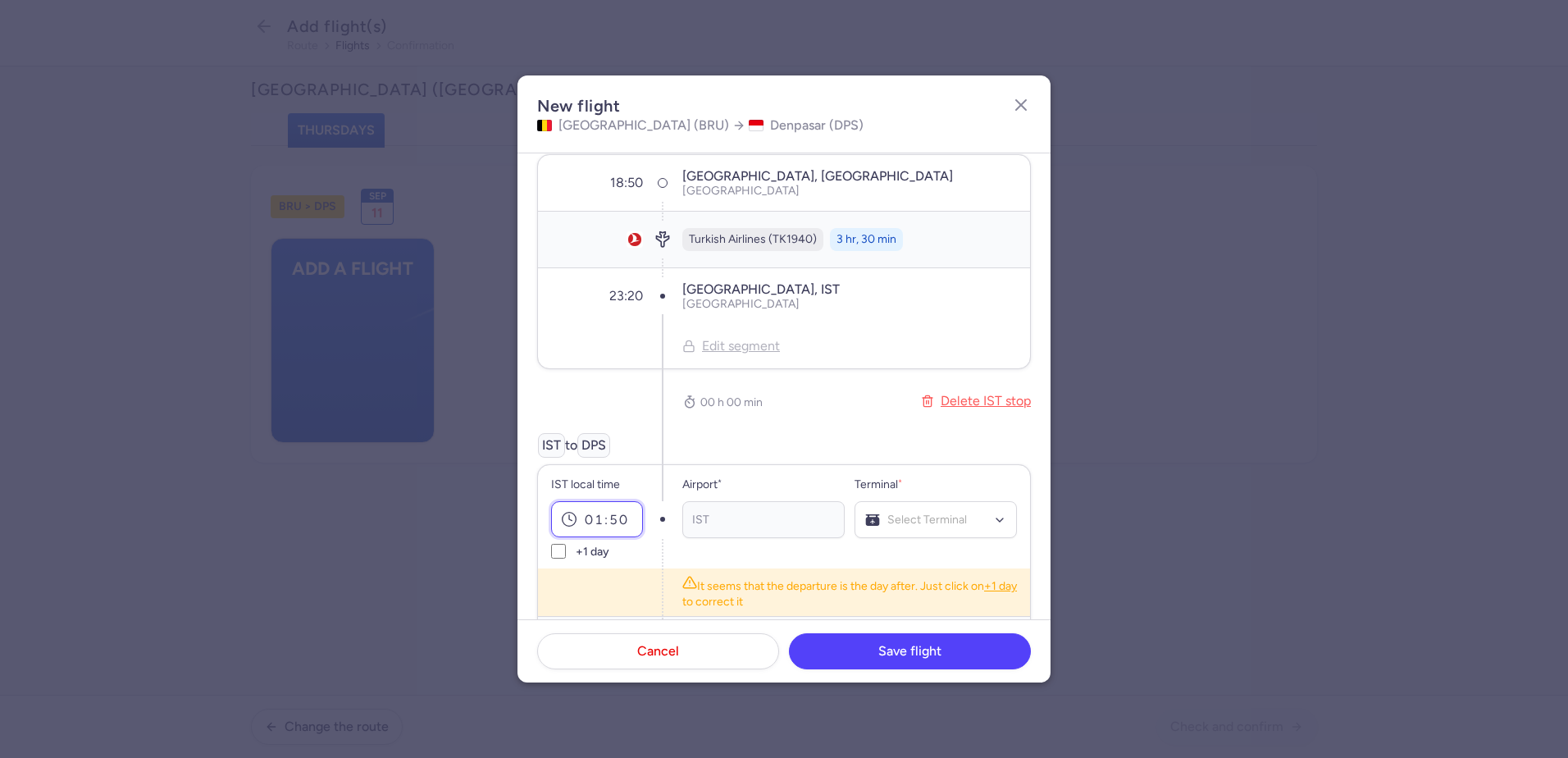
type input "01:50"
click at [559, 550] on input "+1 day" at bounding box center [558, 550] width 15 height 15
checkbox input "true"
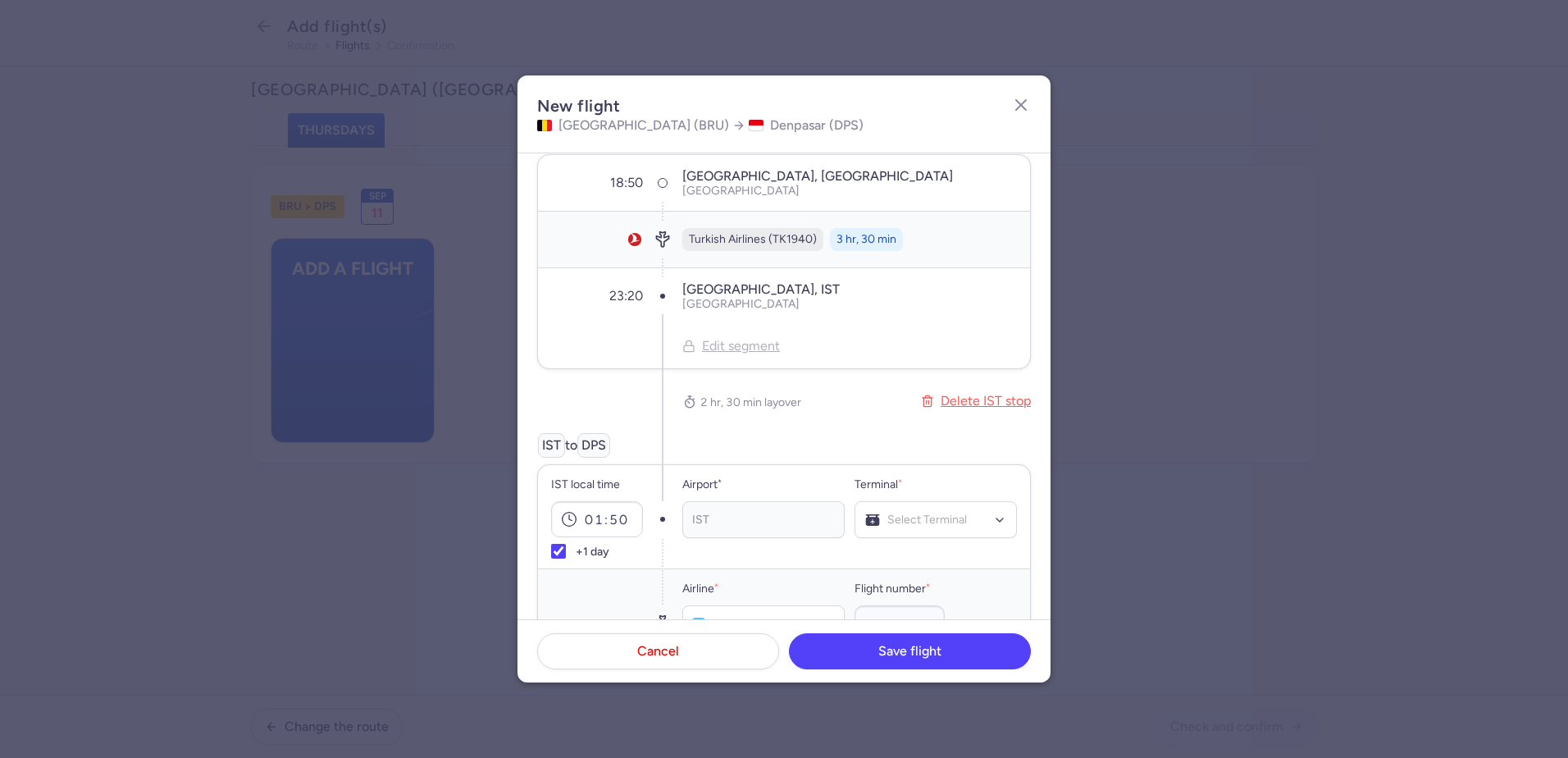
scroll to position [164, 0]
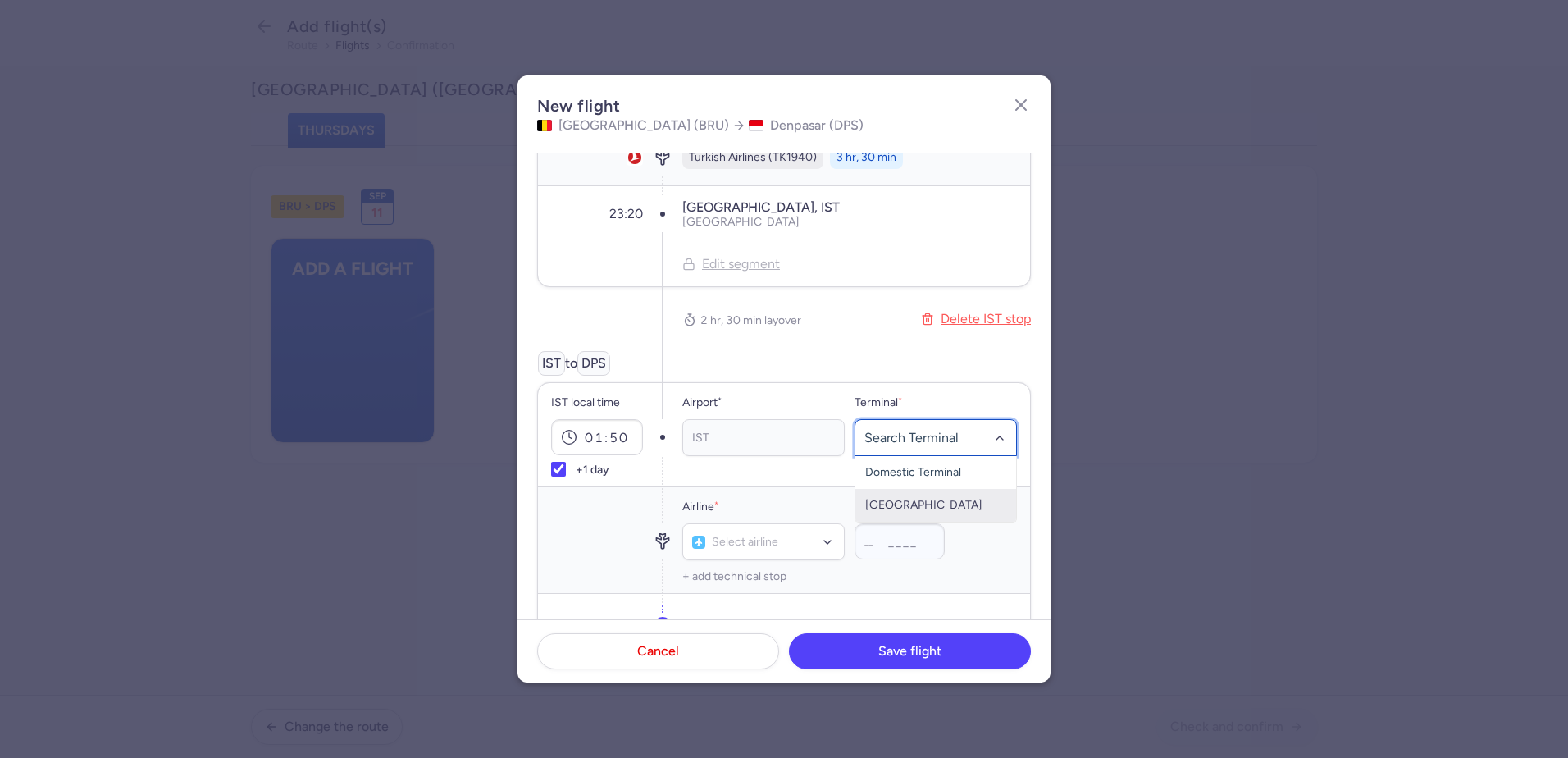
click at [920, 515] on span "[GEOGRAPHIC_DATA]" at bounding box center [936, 505] width 161 height 32
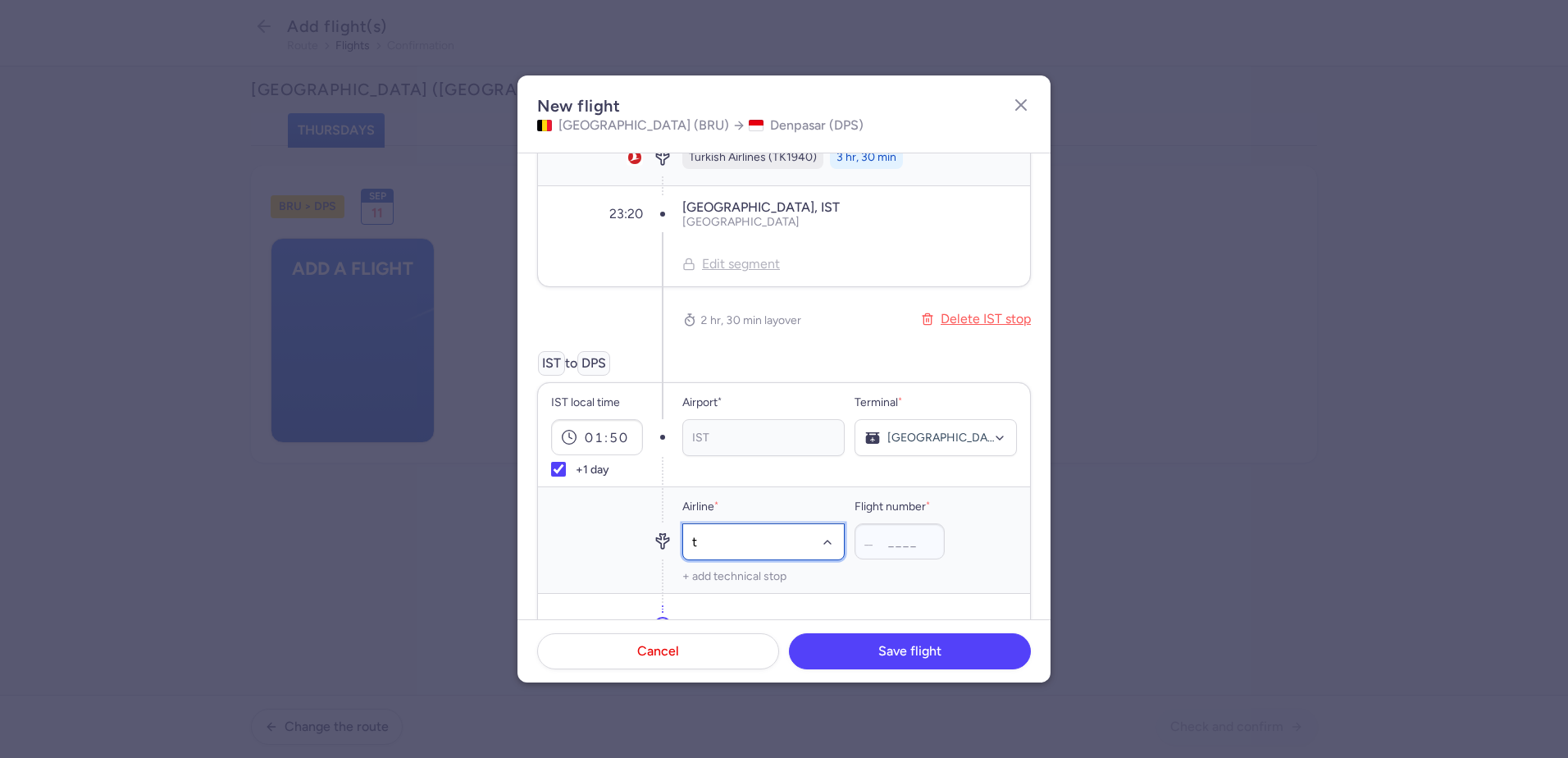
type input "tk"
click at [757, 471] on span "Turkish Airlines" at bounding box center [755, 468] width 77 height 13
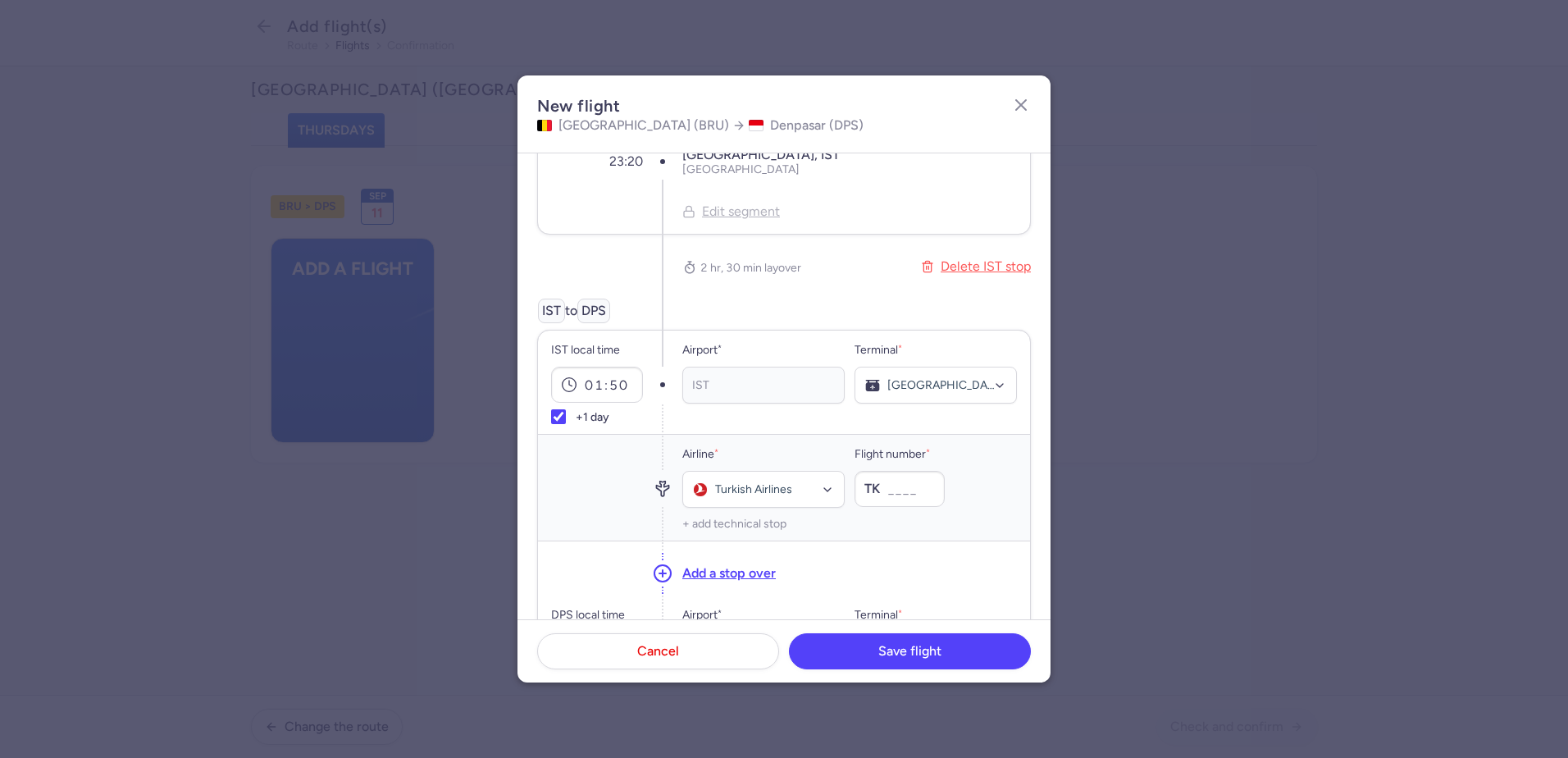
scroll to position [246, 0]
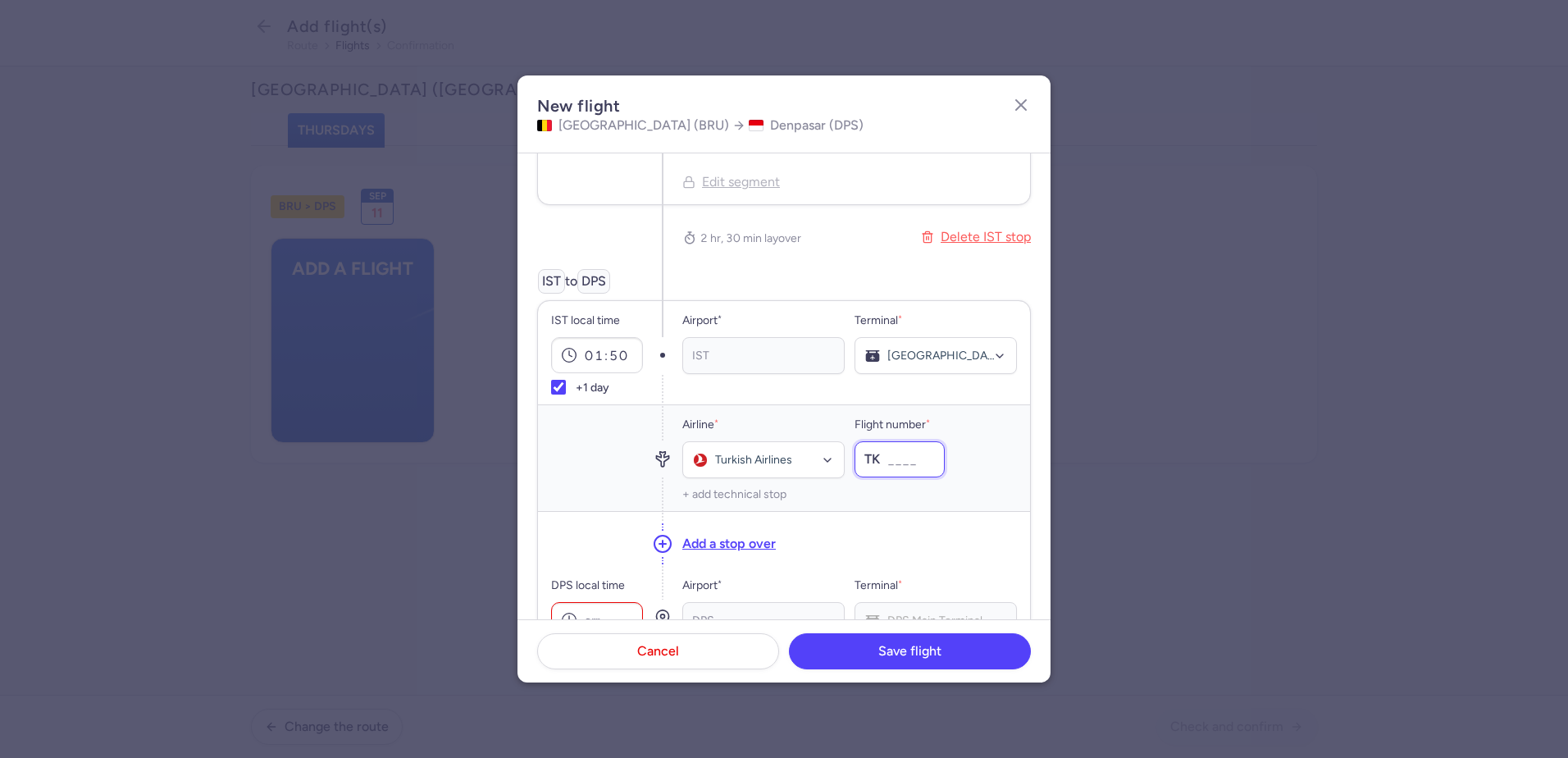
click at [897, 458] on input "Flight number *" at bounding box center [900, 459] width 91 height 36
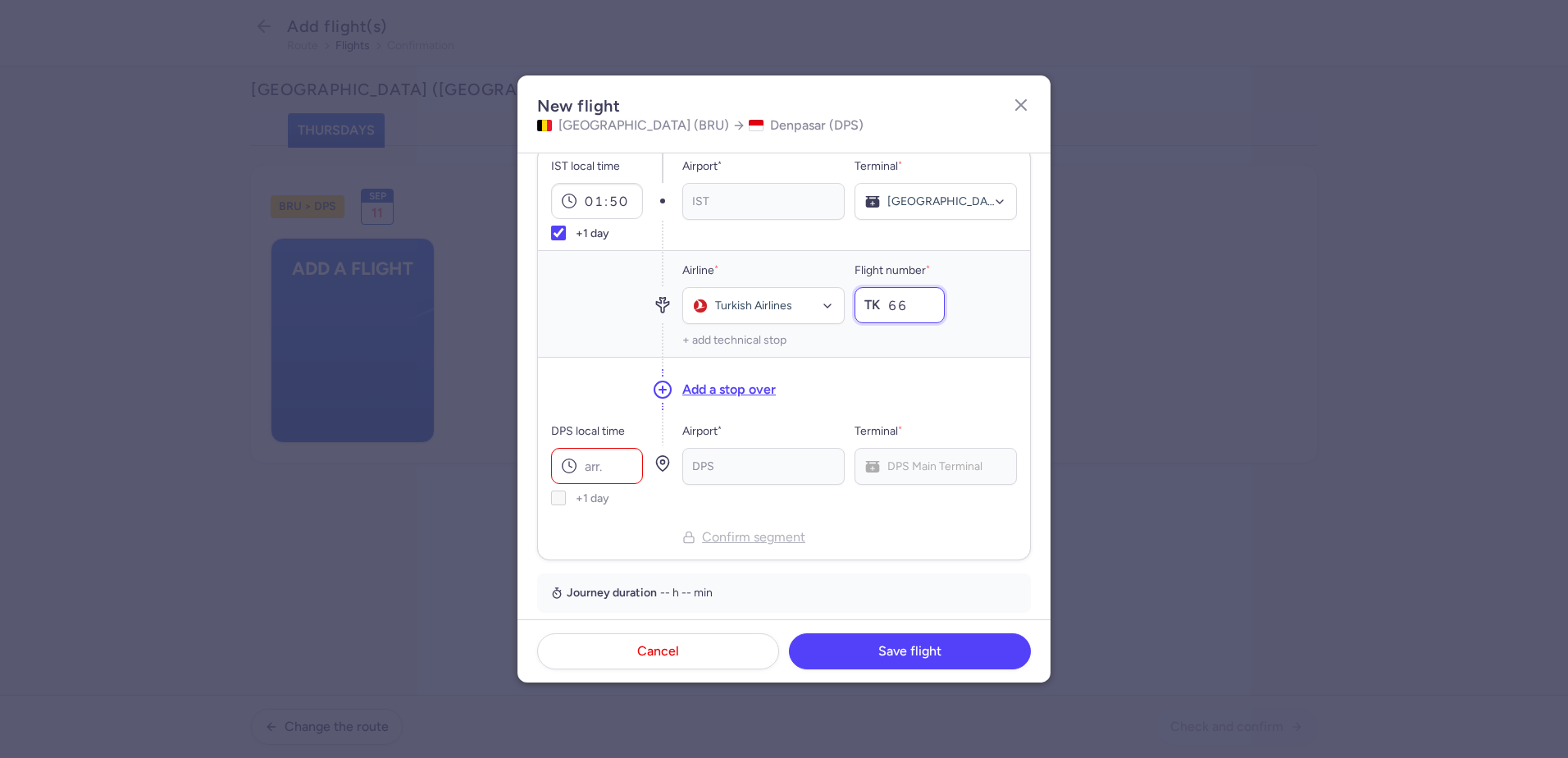
scroll to position [410, 0]
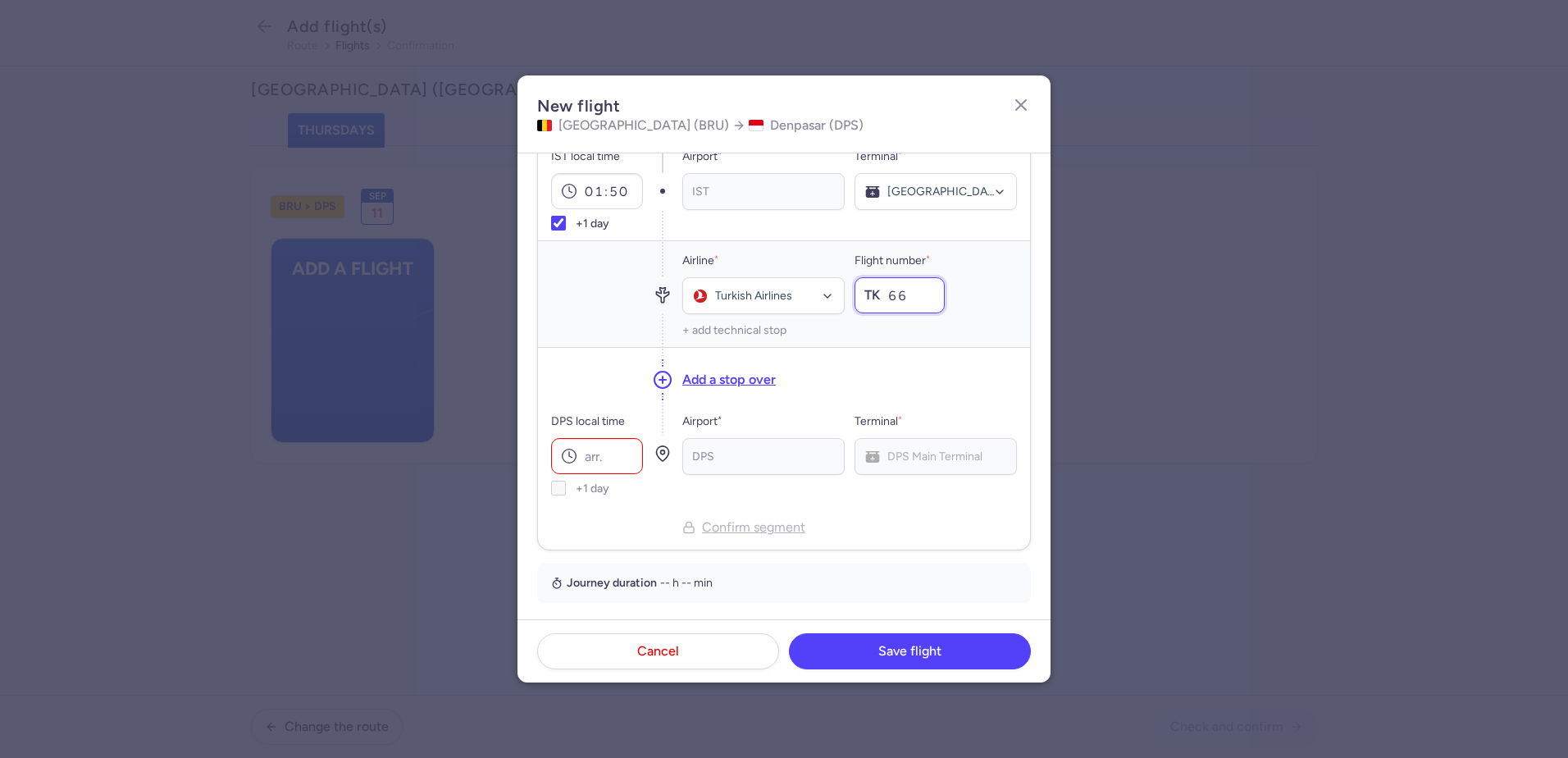
type input "66"
click at [596, 466] on input "DPS local time" at bounding box center [596, 455] width 91 height 36
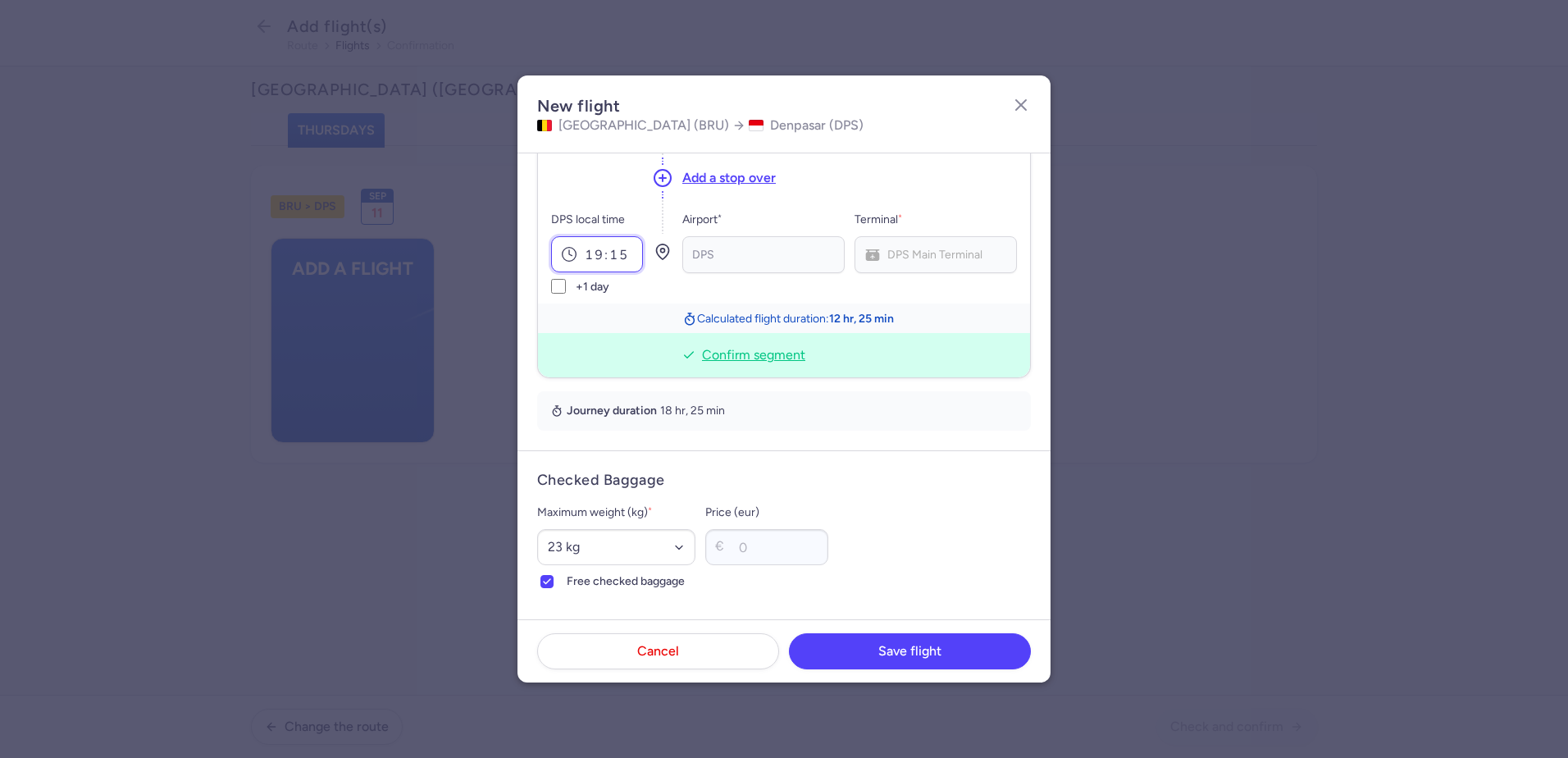
scroll to position [587, 0]
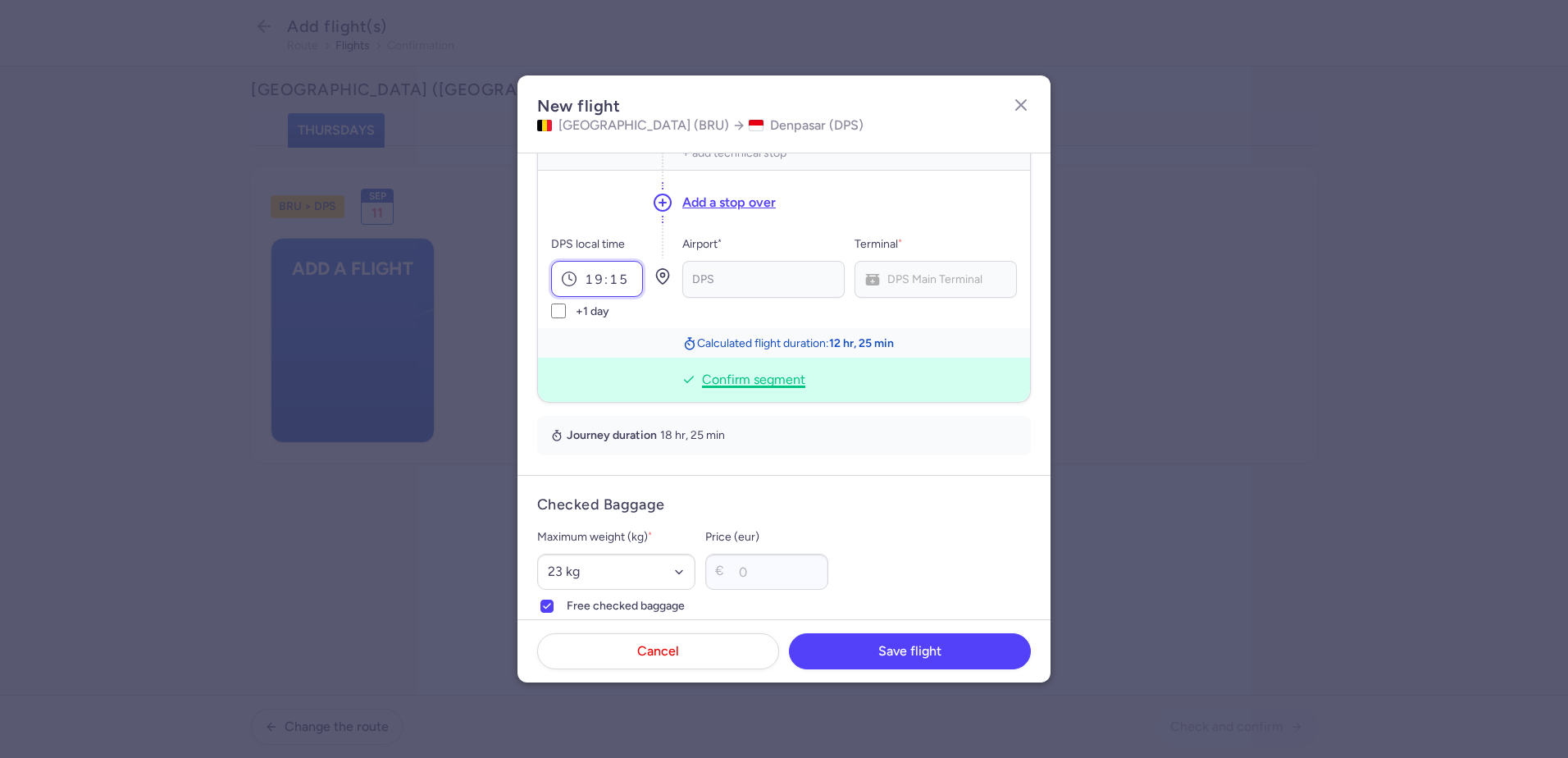
type input "19:15"
click at [750, 371] on span "Confirm segment" at bounding box center [753, 379] width 103 height 18
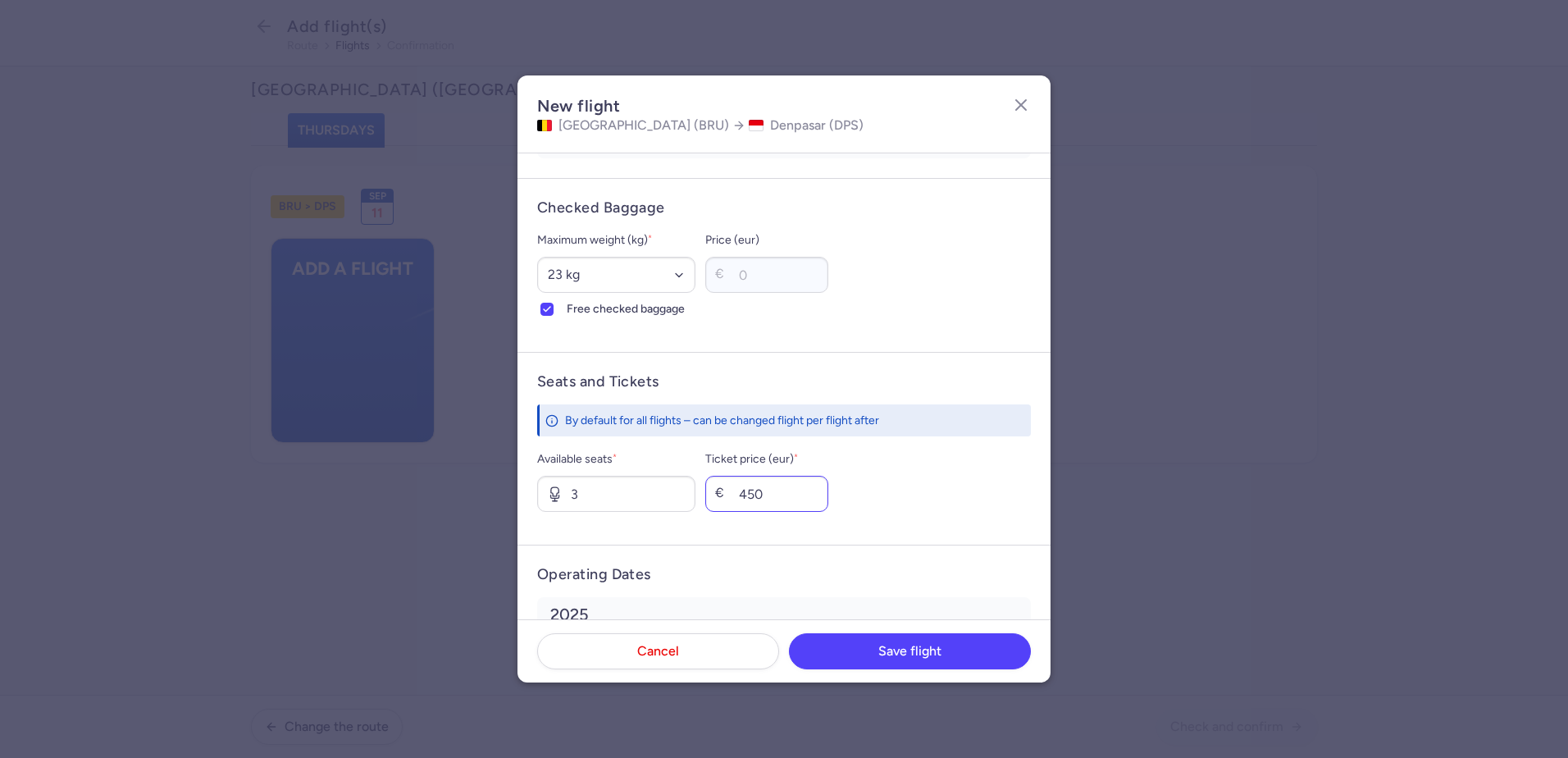
scroll to position [738, 0]
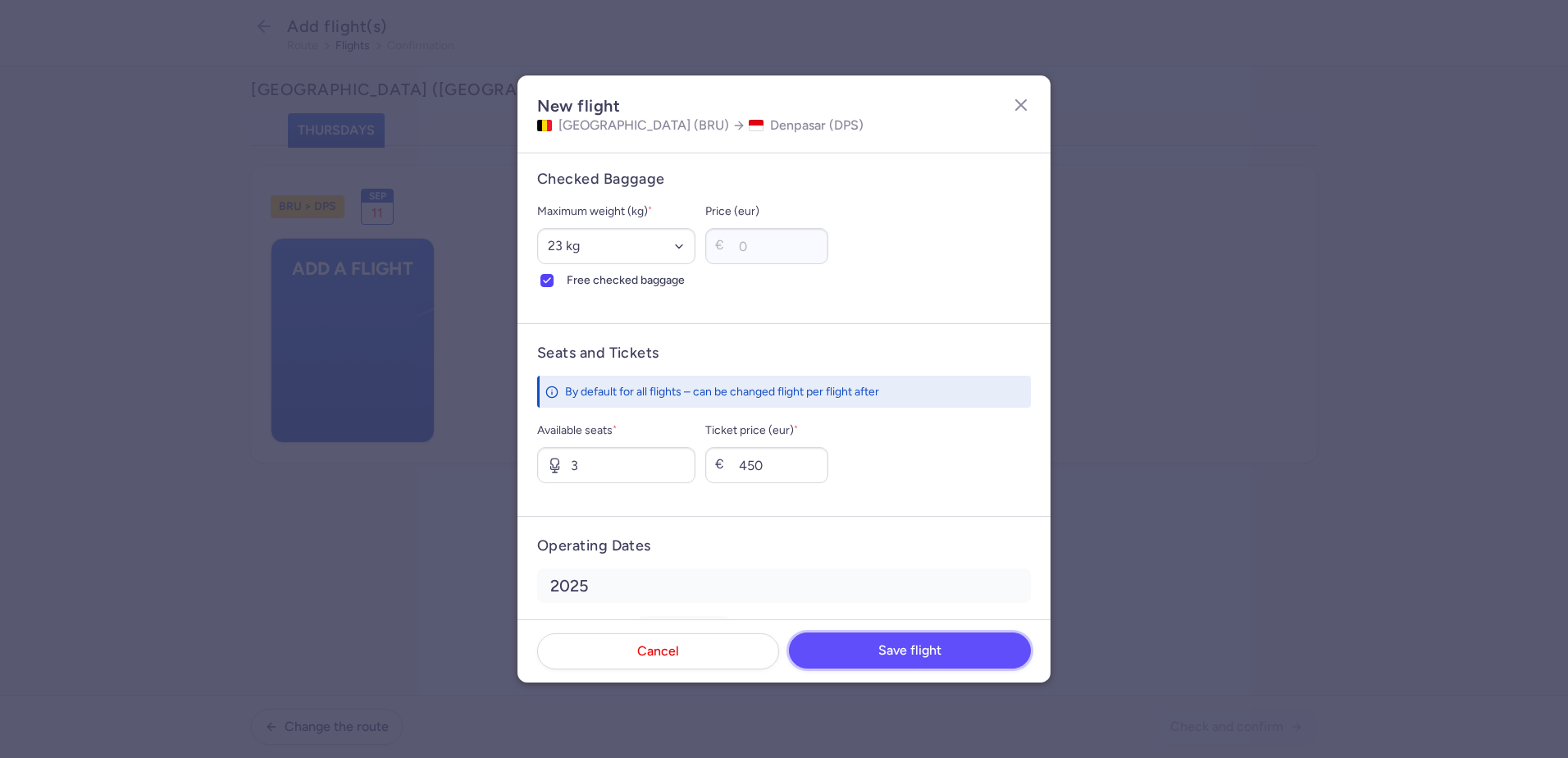
click at [909, 643] on span "Save flight" at bounding box center [910, 649] width 63 height 15
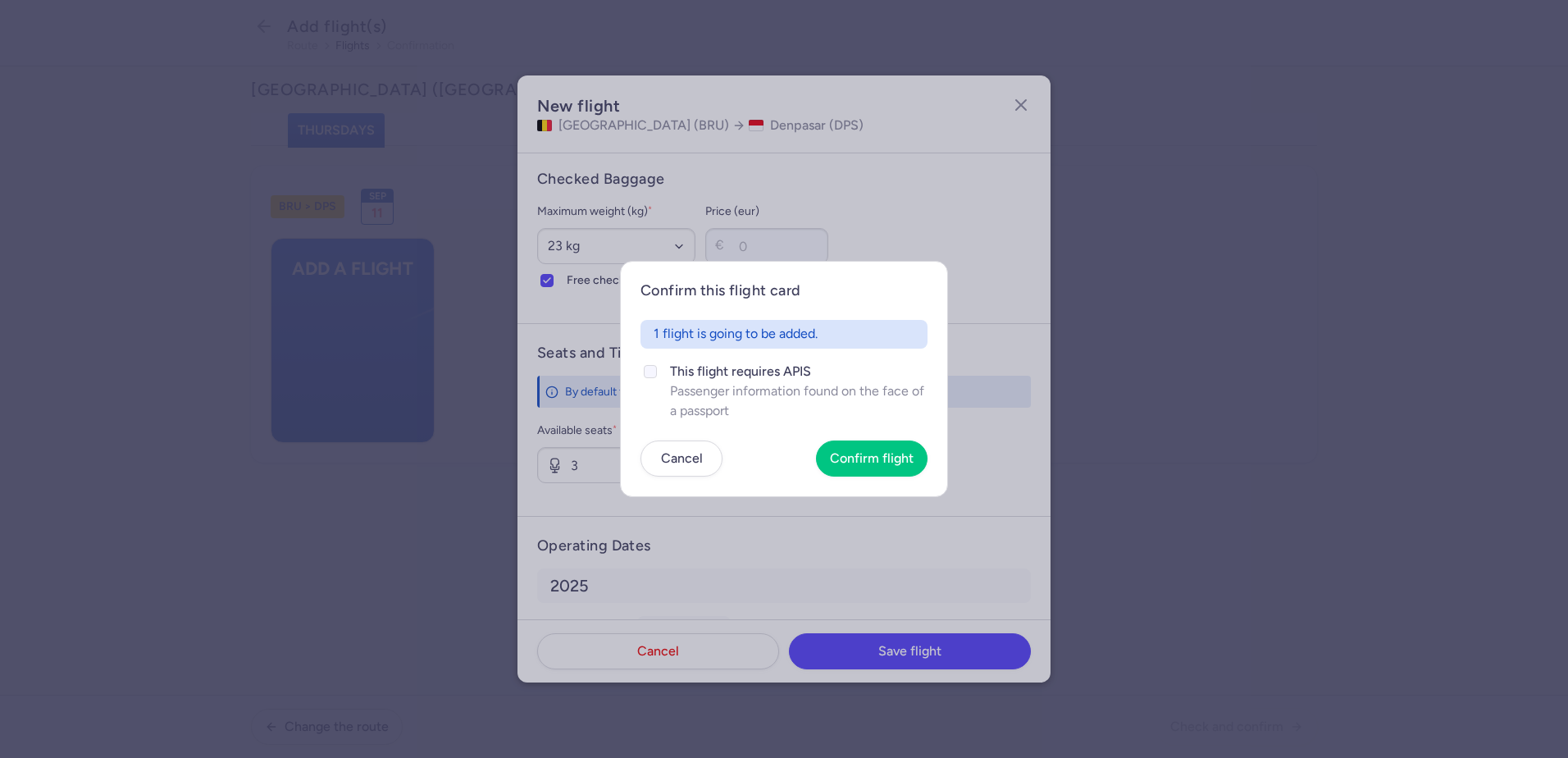
click at [653, 373] on icon at bounding box center [650, 372] width 10 height 10
click at [653, 373] on input "This flight requires APIS Passenger information found on the face of a passport" at bounding box center [649, 371] width 13 height 13
checkbox input "true"
click at [878, 464] on span "Confirm flight" at bounding box center [872, 457] width 84 height 15
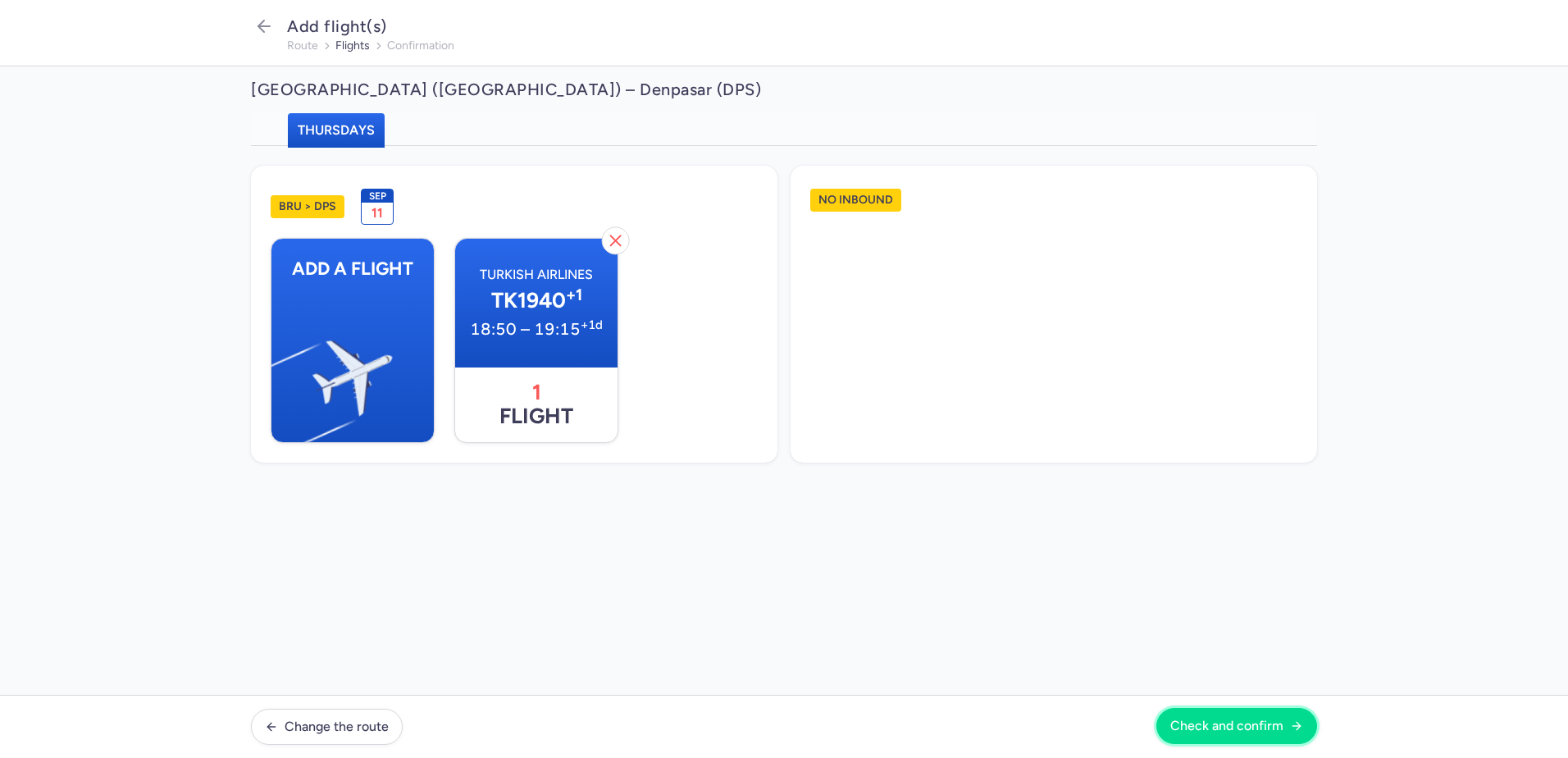
click at [1192, 721] on span "Check and confirm" at bounding box center [1226, 726] width 113 height 15
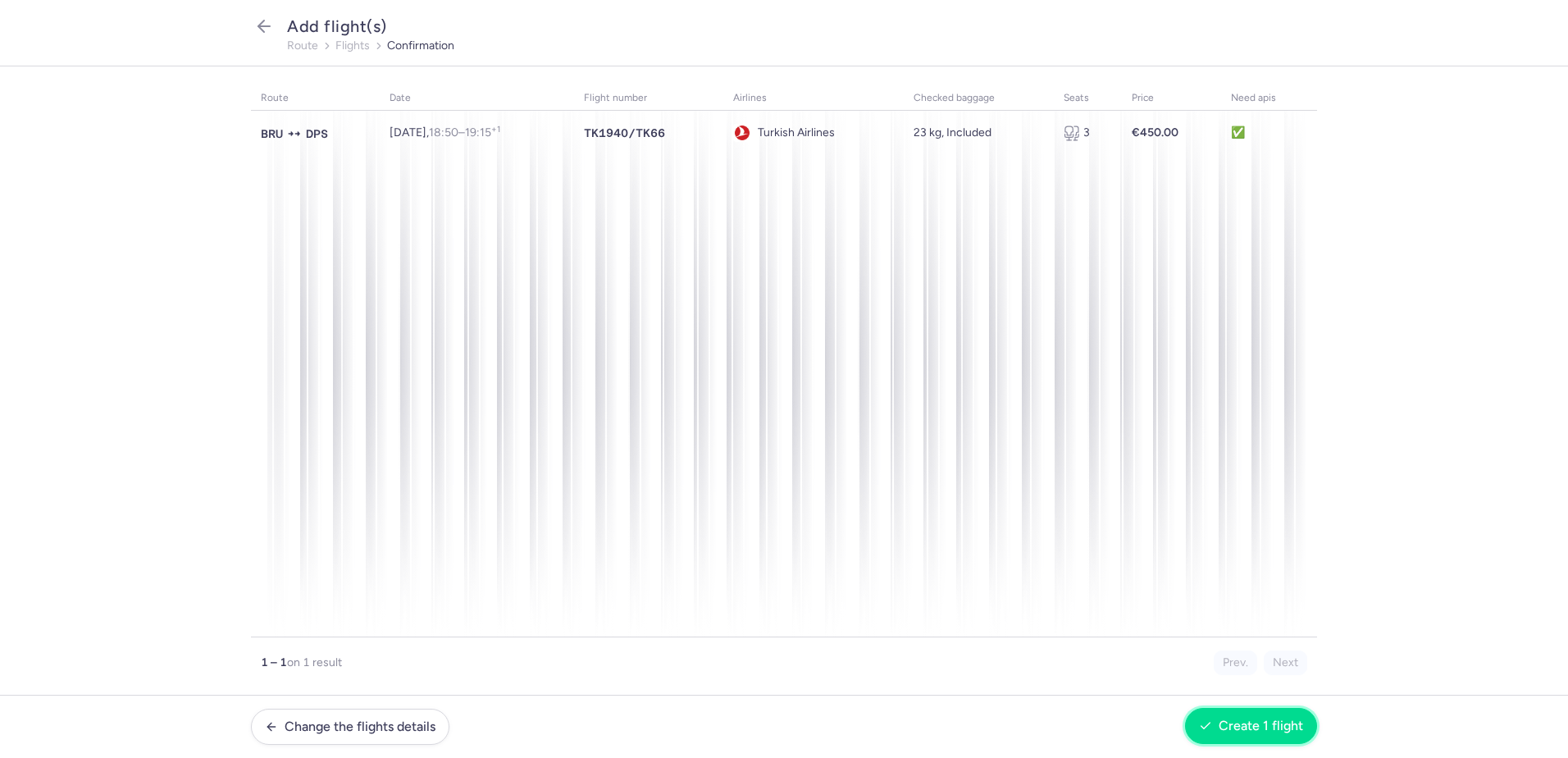
click at [1256, 723] on span "Create 1 flight" at bounding box center [1260, 726] width 85 height 15
